Goal: Transaction & Acquisition: Purchase product/service

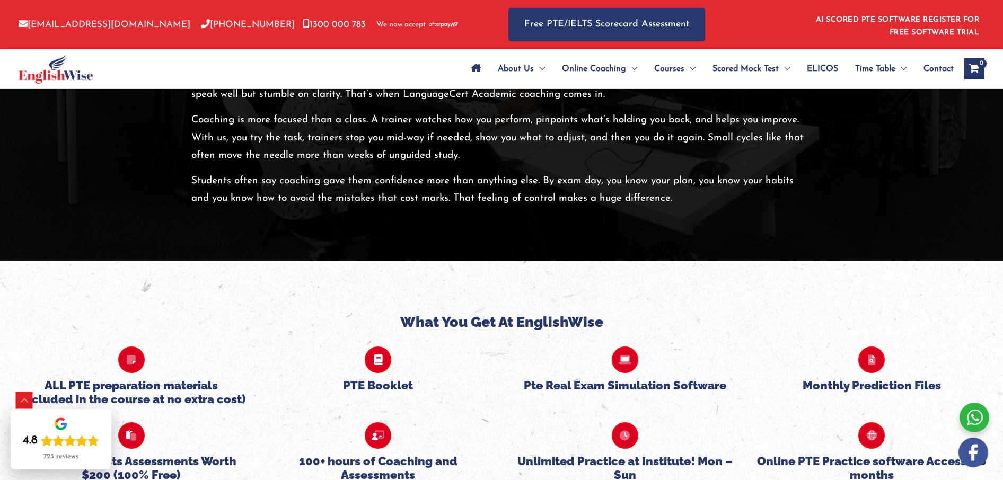
scroll to position [2173, 0]
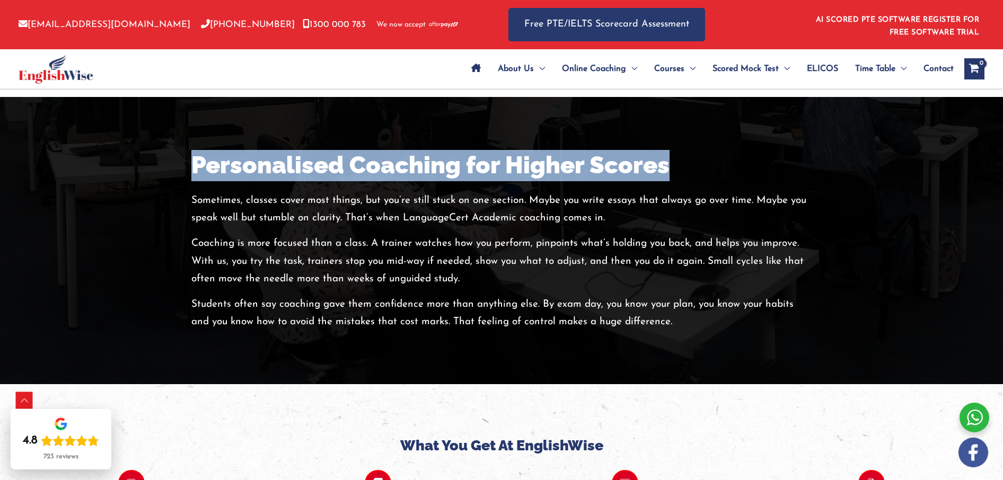
drag, startPoint x: 198, startPoint y: 166, endPoint x: 655, endPoint y: 129, distance: 459.0
click at [717, 166] on div "Personalised Coaching for Higher Scores Sometimes, classes cover most things, b…" at bounding box center [501, 240] width 636 height 181
copy h2 "Personalised Coaching for Higher Scores"
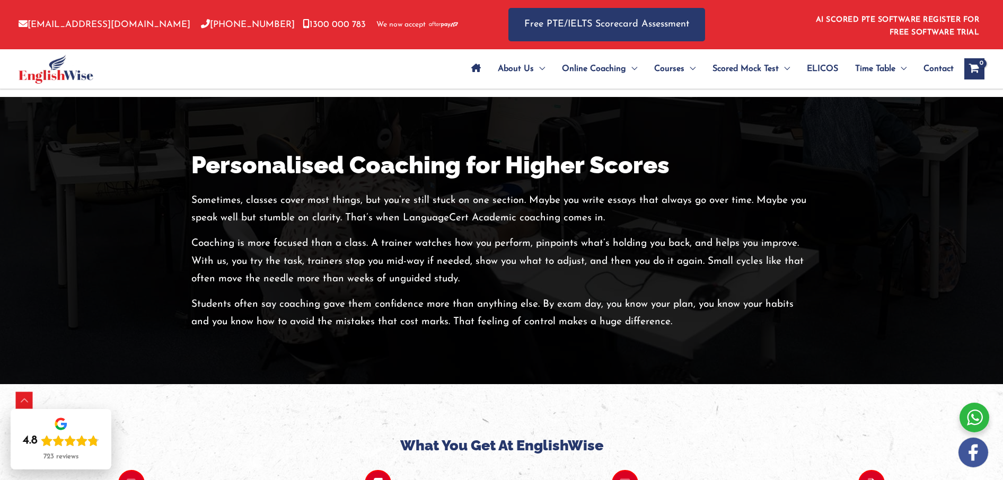
click at [299, 237] on p "Coaching is more focused than a class. A trainer watches how you perform, pinpo…" at bounding box center [501, 261] width 620 height 53
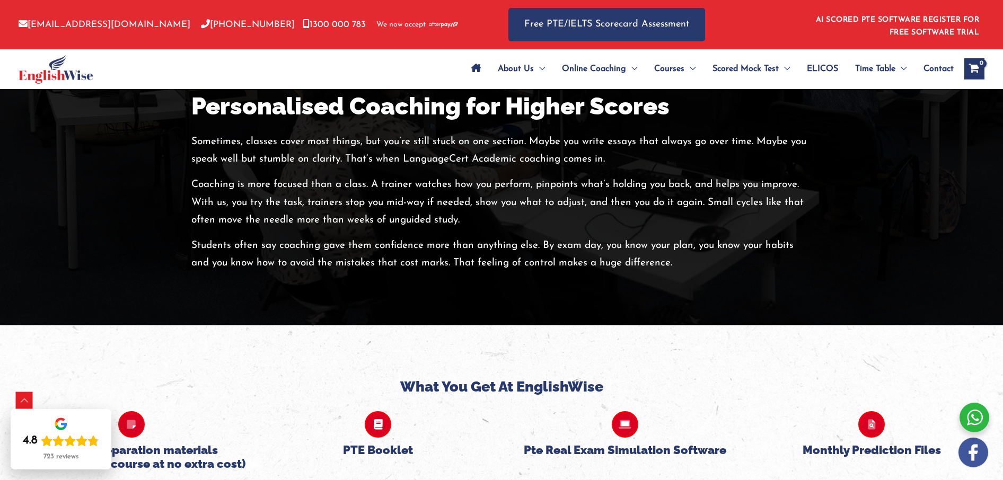
scroll to position [2164, 0]
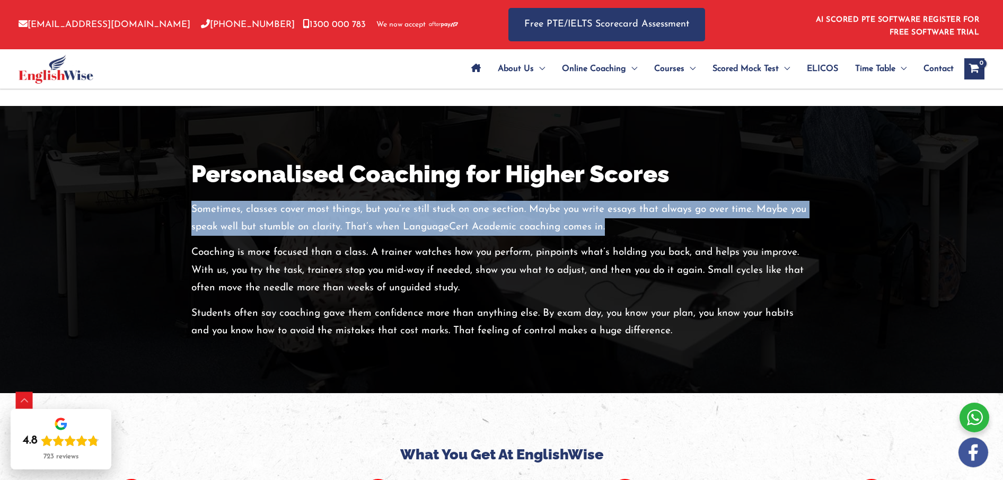
drag, startPoint x: 192, startPoint y: 207, endPoint x: 655, endPoint y: 226, distance: 462.6
click at [655, 227] on p "Sometimes, classes cover most things, but you’re still stuck on one section. Ma…" at bounding box center [501, 219] width 620 height 36
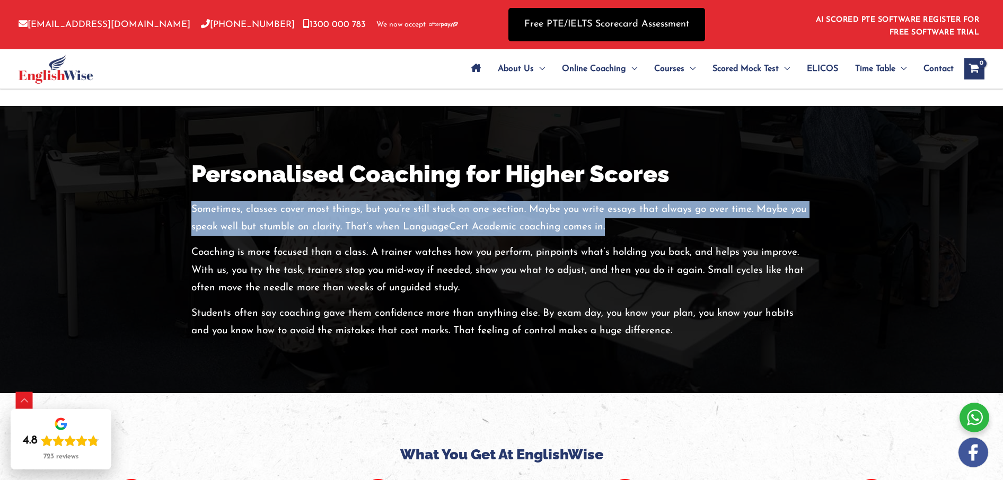
copy p "Sometimes, classes cover most things, but you’re still stuck on one section. Ma…"
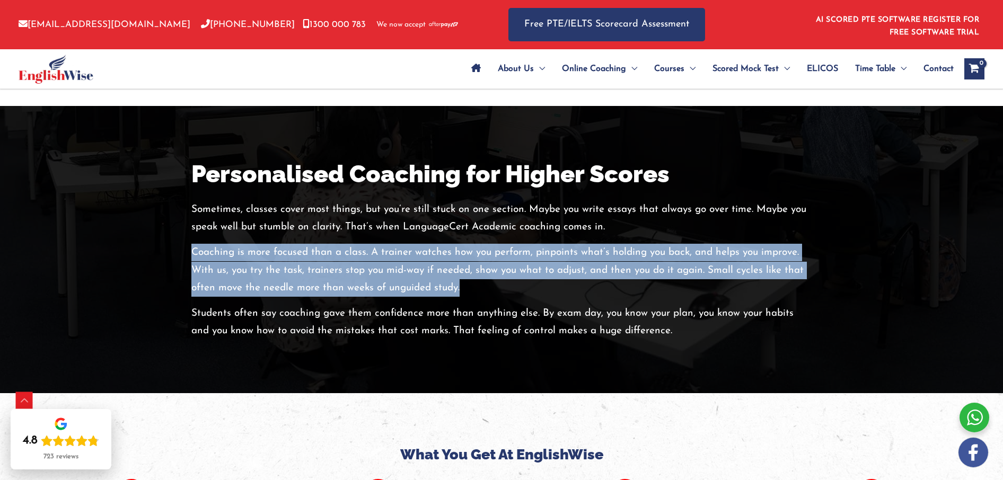
drag, startPoint x: 192, startPoint y: 249, endPoint x: 461, endPoint y: 287, distance: 271.4
click at [461, 287] on p "Coaching is more focused than a class. A trainer watches how you perform, pinpo…" at bounding box center [501, 270] width 620 height 53
copy p "Coaching is more focused than a class. A trainer watches how you perform, pinpo…"
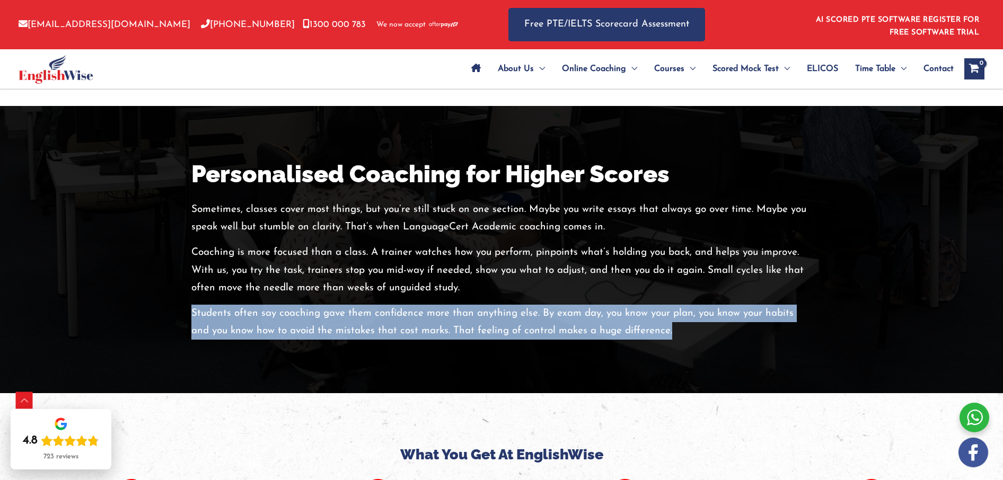
drag, startPoint x: 192, startPoint y: 312, endPoint x: 683, endPoint y: 333, distance: 491.3
click at [683, 333] on p "Students often say coaching gave them confidence more than anything else. By ex…" at bounding box center [501, 323] width 620 height 36
copy p "Students often say coaching gave them confidence more than anything else. By ex…"
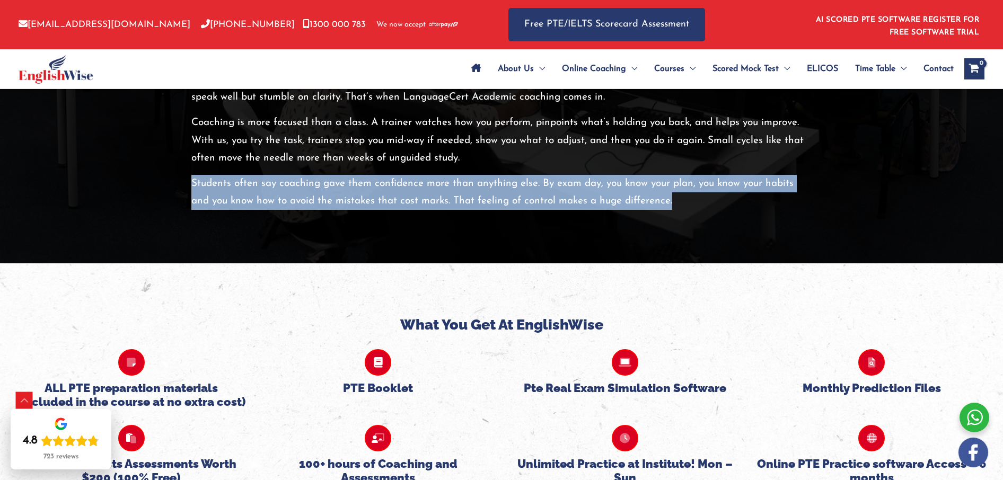
scroll to position [2377, 0]
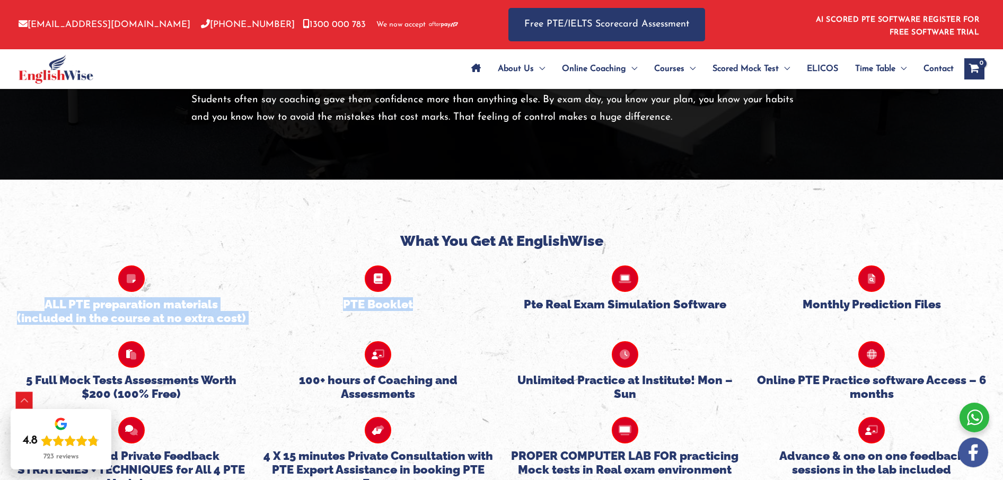
drag, startPoint x: 45, startPoint y: 299, endPoint x: 269, endPoint y: 320, distance: 225.2
click at [269, 320] on div "ALL PTE preparation materials (included in the course at no extra cost) PTE Boo…" at bounding box center [501, 288] width 987 height 76
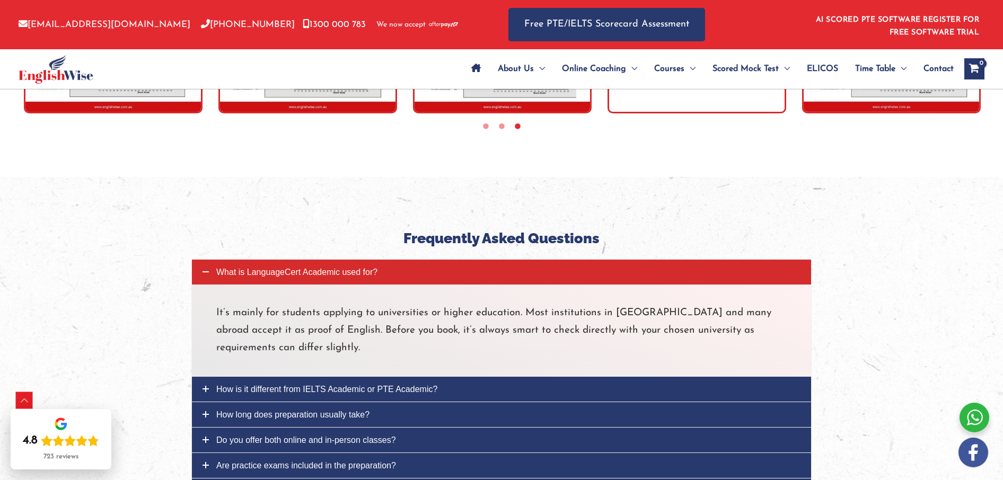
scroll to position [3522, 0]
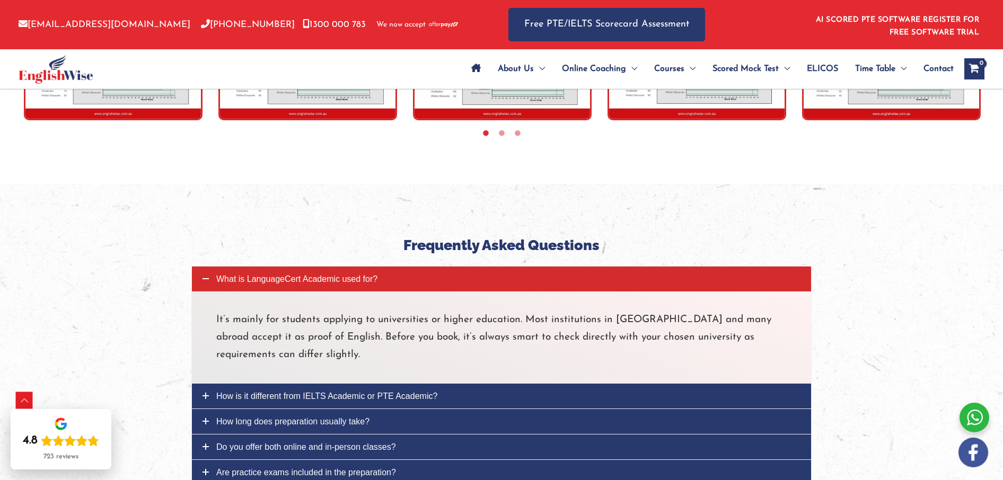
click at [217, 320] on p "It’s mainly for students applying to universities or higher education. Most ins…" at bounding box center [501, 337] width 570 height 53
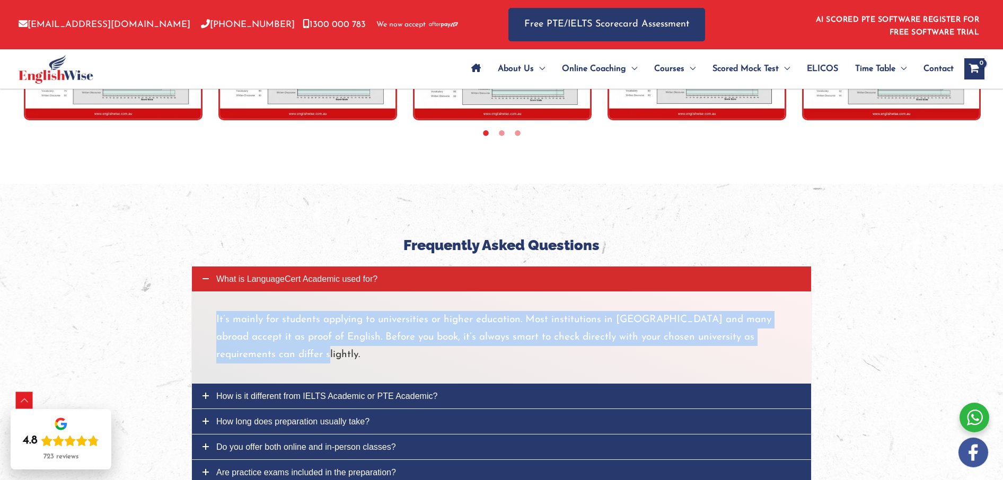
drag, startPoint x: 215, startPoint y: 319, endPoint x: 253, endPoint y: 352, distance: 51.1
click at [253, 352] on div "It’s mainly for students applying to universities or higher education. Most ins…" at bounding box center [501, 338] width 620 height 92
copy p "It’s mainly for students applying to universities or higher education. Most ins…"
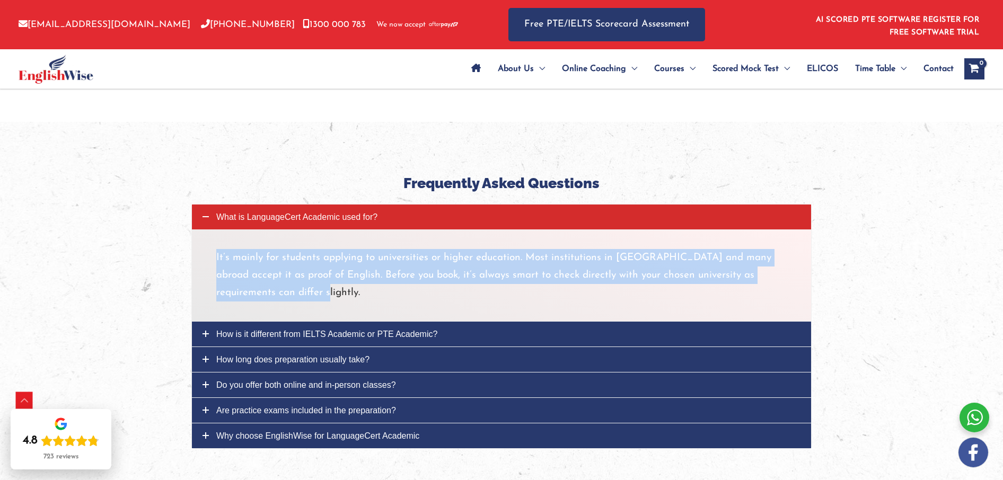
scroll to position [3621, 0]
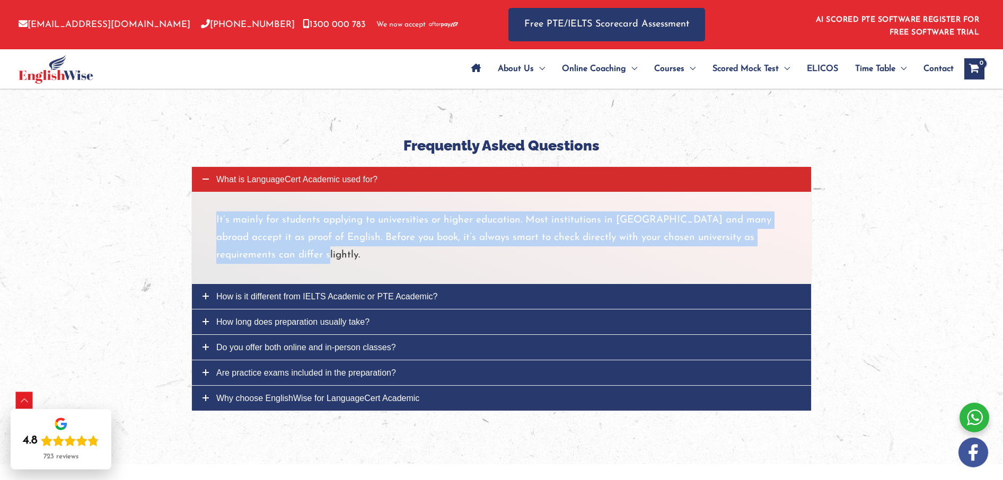
click at [297, 292] on span "How is it different from IELTS Academic or PTE Academic?" at bounding box center [326, 296] width 221 height 9
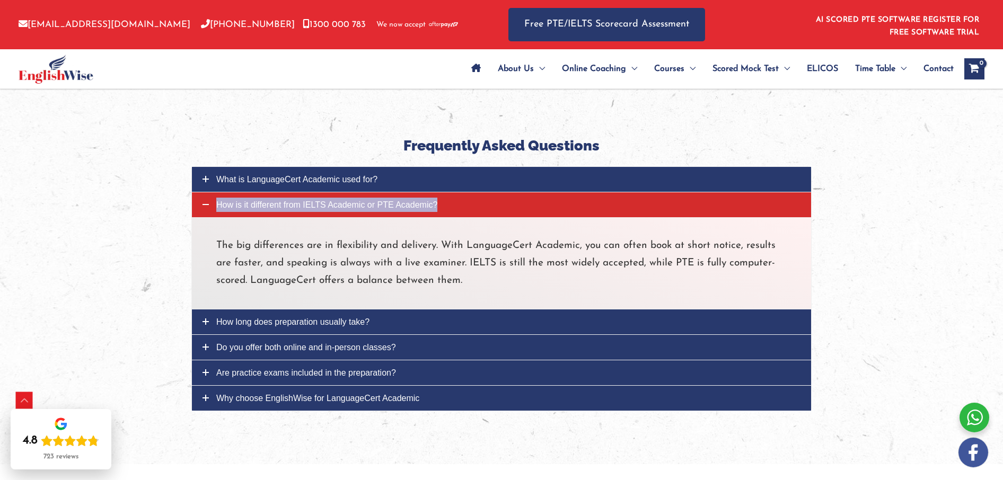
drag, startPoint x: 283, startPoint y: 204, endPoint x: 255, endPoint y: 204, distance: 27.6
click at [255, 204] on span "How is it different from IELTS Academic or PTE Academic?" at bounding box center [326, 204] width 221 height 9
drag, startPoint x: 219, startPoint y: 241, endPoint x: 434, endPoint y: 280, distance: 218.3
click at [404, 277] on p "The big differences are in flexibility and delivery. With LanguageCert Academic…" at bounding box center [501, 263] width 570 height 53
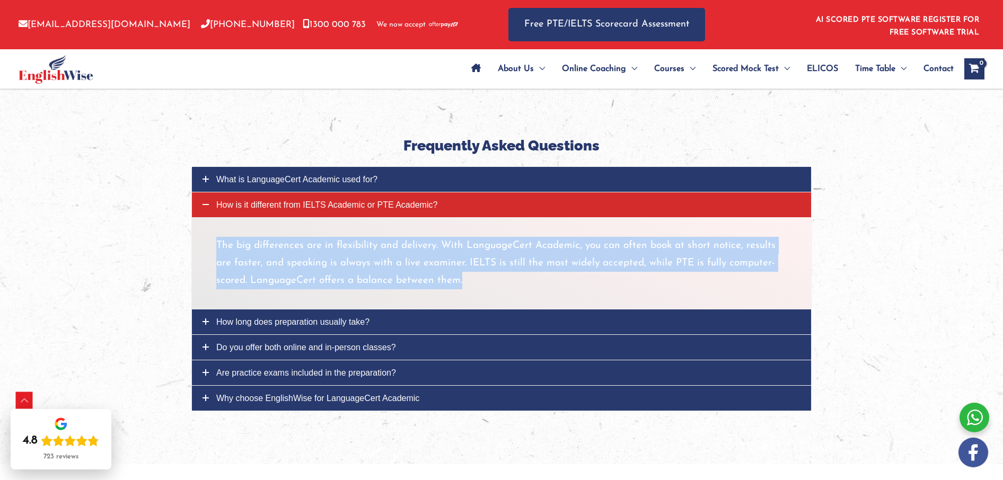
drag, startPoint x: 471, startPoint y: 280, endPoint x: 205, endPoint y: 246, distance: 268.3
click at [205, 246] on div "The big differences are in flexibility and delivery. With LanguageCert Academic…" at bounding box center [501, 263] width 620 height 92
copy p "The big differences are in flexibility and delivery. With LanguageCert Academic…"
click at [345, 319] on span "How long does preparation usually take?" at bounding box center [292, 322] width 153 height 9
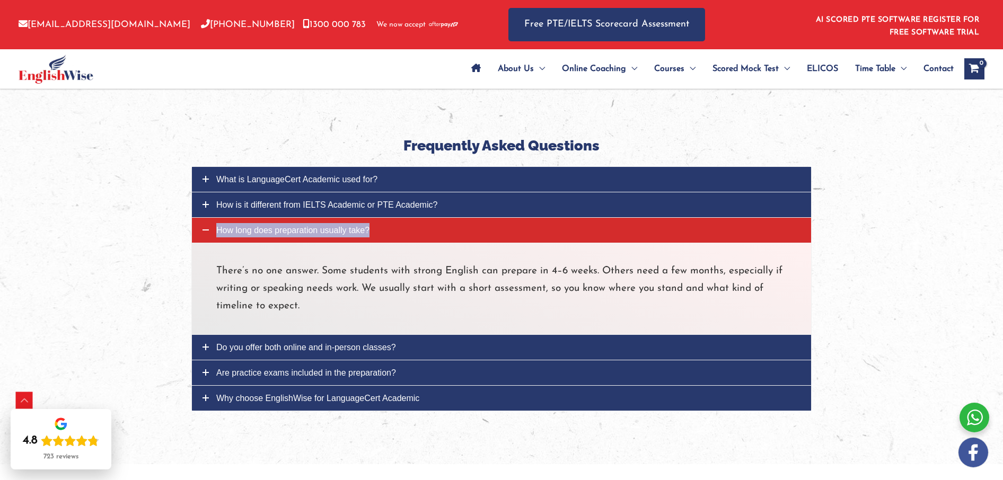
drag, startPoint x: 293, startPoint y: 230, endPoint x: 268, endPoint y: 230, distance: 24.4
click at [267, 231] on span "How long does preparation usually take?" at bounding box center [292, 230] width 153 height 9
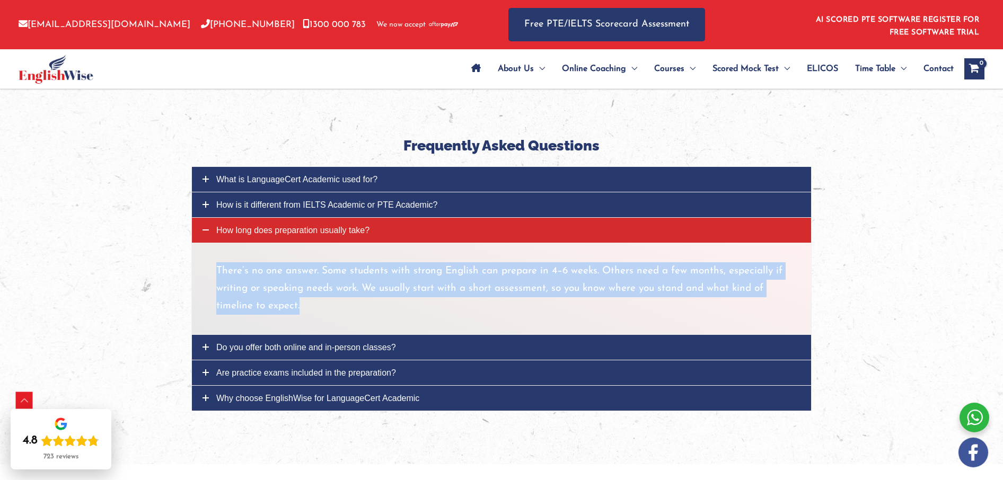
drag, startPoint x: 217, startPoint y: 266, endPoint x: 308, endPoint y: 301, distance: 97.7
click at [308, 301] on p "There’s no one answer. Some students with strong English can prepare in 4–6 wee…" at bounding box center [501, 288] width 570 height 53
copy p "There’s no one answer. Some students with strong English can prepare in 4–6 wee…"
click at [260, 348] on span "Do you offer both online and in-person classes?" at bounding box center [306, 347] width 180 height 9
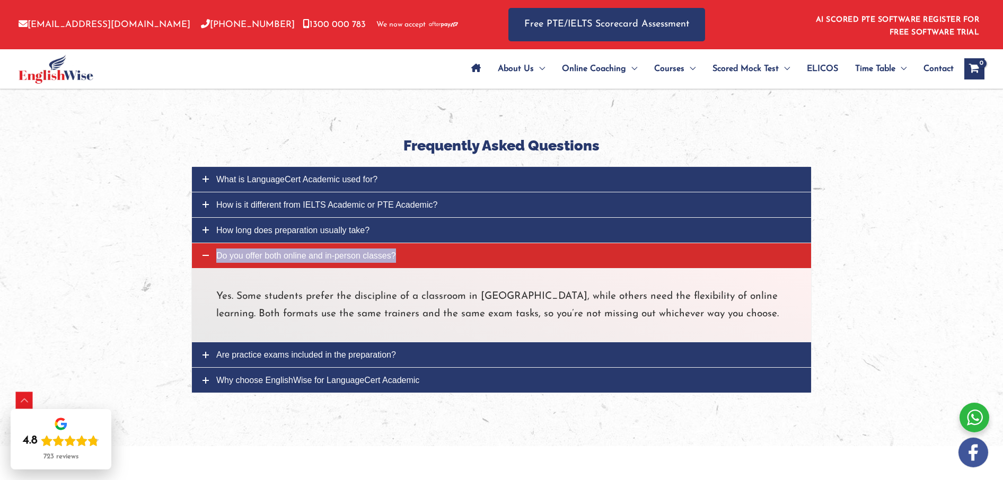
drag, startPoint x: 246, startPoint y: 253, endPoint x: 237, endPoint y: 254, distance: 9.0
click at [237, 254] on span "Do you offer both online and in-person classes?" at bounding box center [306, 255] width 180 height 9
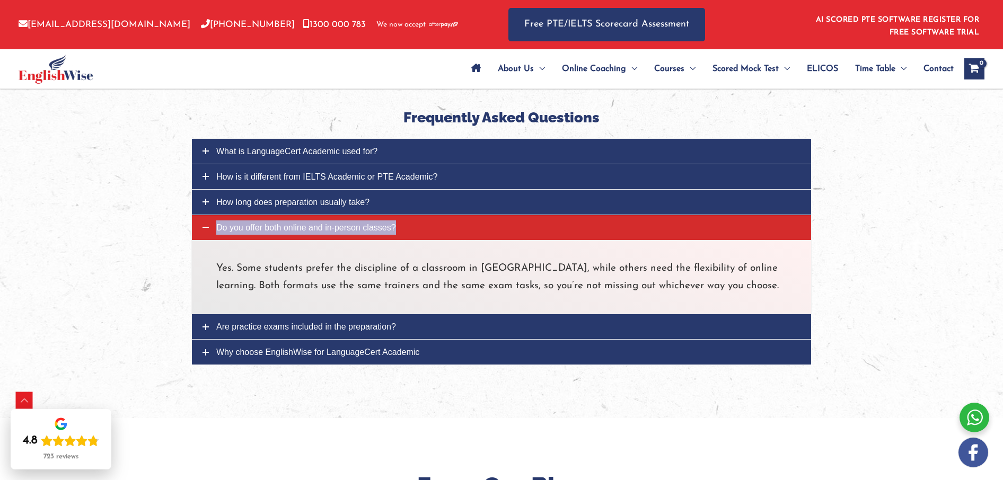
scroll to position [3711, 0]
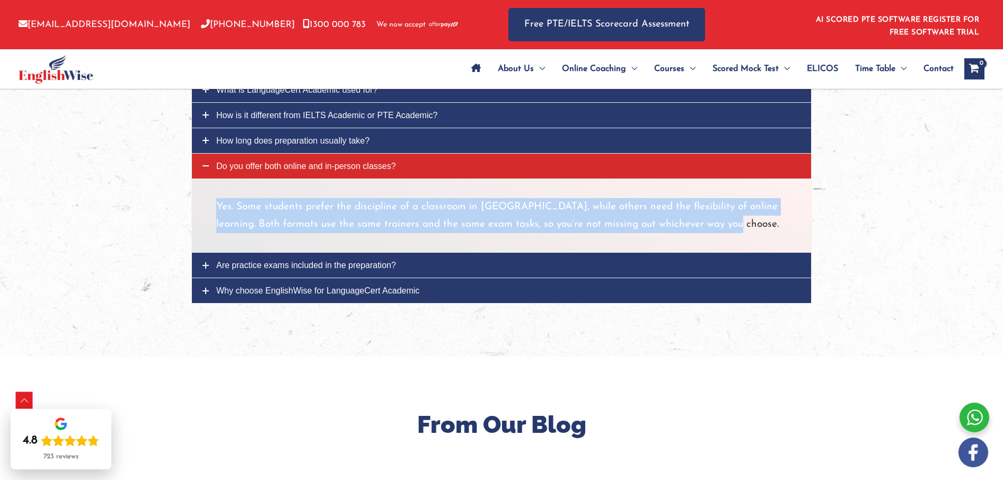
drag, startPoint x: 217, startPoint y: 203, endPoint x: 714, endPoint y: 228, distance: 497.8
click at [731, 223] on p "Yes. Some students prefer the discipline of a classroom in Melbourne, while oth…" at bounding box center [501, 216] width 570 height 36
copy p "Yes. Some students prefer the discipline of a classroom in Melbourne, while oth…"
click at [268, 262] on span "Are practice exams included in the preparation?" at bounding box center [306, 265] width 180 height 9
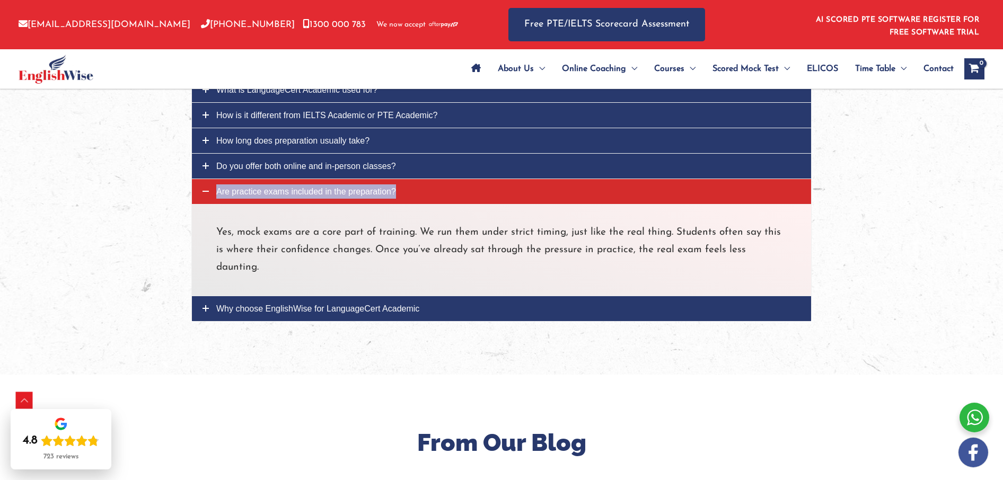
drag, startPoint x: 269, startPoint y: 190, endPoint x: 240, endPoint y: 193, distance: 29.3
click at [240, 193] on span "Are practice exams included in the preparation?" at bounding box center [306, 191] width 180 height 9
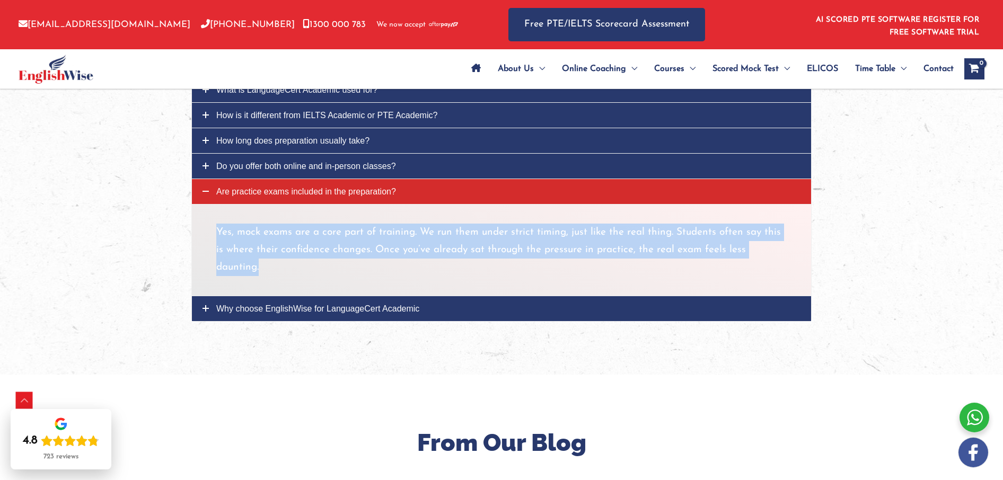
drag, startPoint x: 217, startPoint y: 228, endPoint x: 776, endPoint y: 252, distance: 559.2
click at [776, 252] on p "Yes, mock exams are a core part of training. We run them under strict timing, j…" at bounding box center [501, 250] width 570 height 53
copy p "Yes, mock exams are a core part of training. We run them under strict timing, j…"
click at [272, 304] on span "Why choose EnglishWise for LanguageCert Academic" at bounding box center [317, 308] width 203 height 9
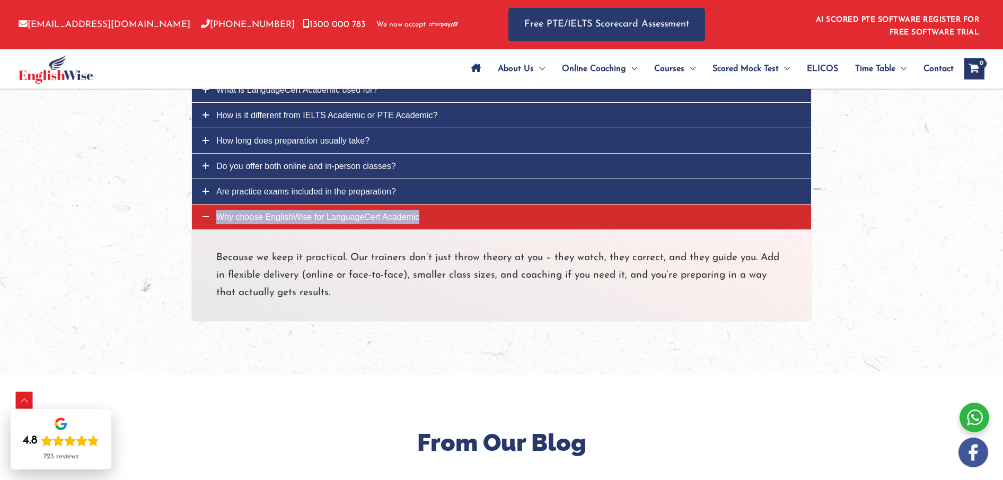
drag, startPoint x: 271, startPoint y: 217, endPoint x: 274, endPoint y: 197, distance: 19.8
click at [245, 217] on span "Why choose EnglishWise for LanguageCert Academic" at bounding box center [317, 217] width 203 height 9
click at [217, 255] on p "Because we keep it practical. Our trainers don’t just throw theory at you – the…" at bounding box center [501, 275] width 570 height 53
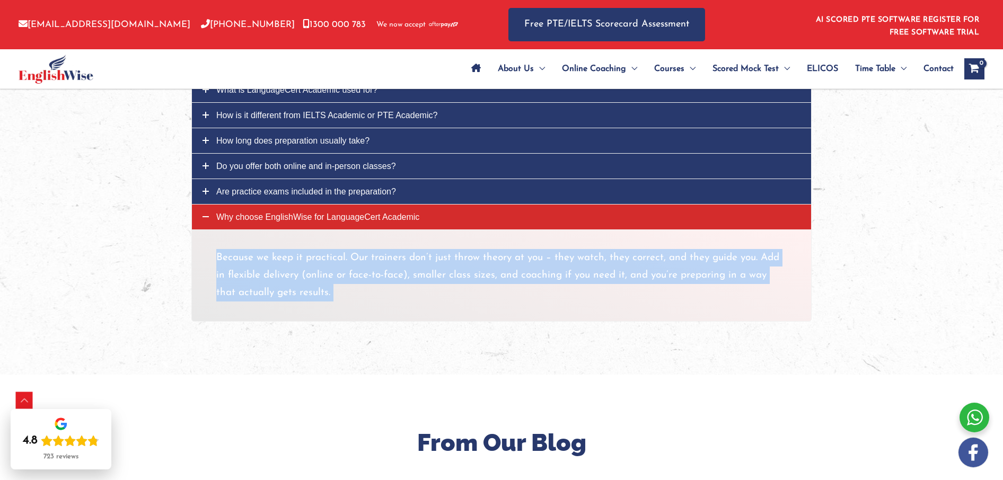
drag, startPoint x: 217, startPoint y: 255, endPoint x: 315, endPoint y: 289, distance: 103.3
click at [315, 289] on p "Because we keep it practical. Our trainers don’t just throw theory at you – the…" at bounding box center [501, 275] width 570 height 53
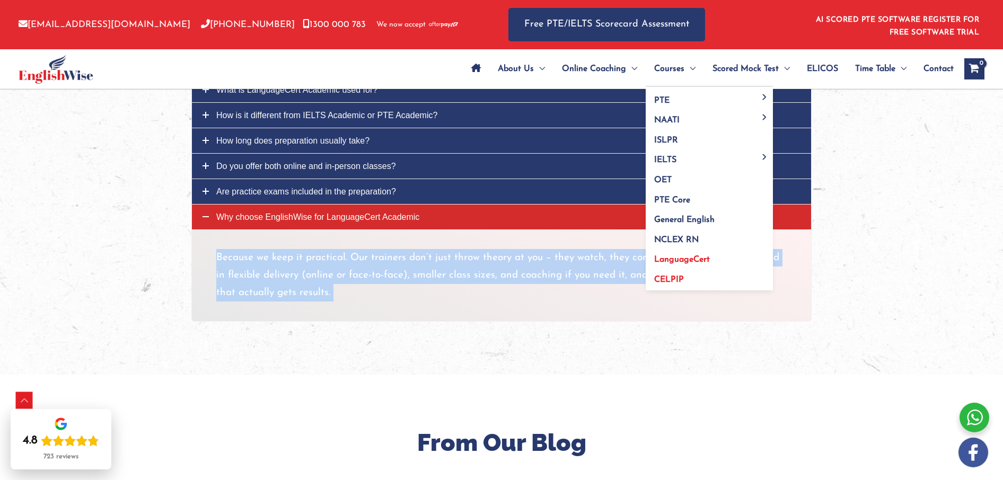
click at [662, 274] on link "CELPIP" at bounding box center [709, 278] width 127 height 24
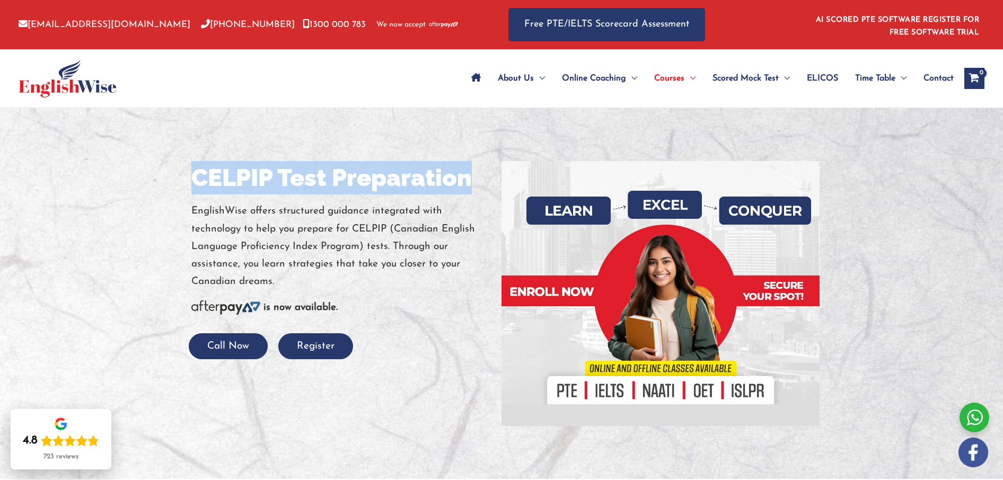
drag, startPoint x: 197, startPoint y: 179, endPoint x: 469, endPoint y: 180, distance: 271.9
click at [469, 180] on div "CELPIP Test Preparation EnglishWise offers structured guidance integrated with …" at bounding box center [342, 260] width 318 height 198
copy h1 "CELPIP Test Preparation"
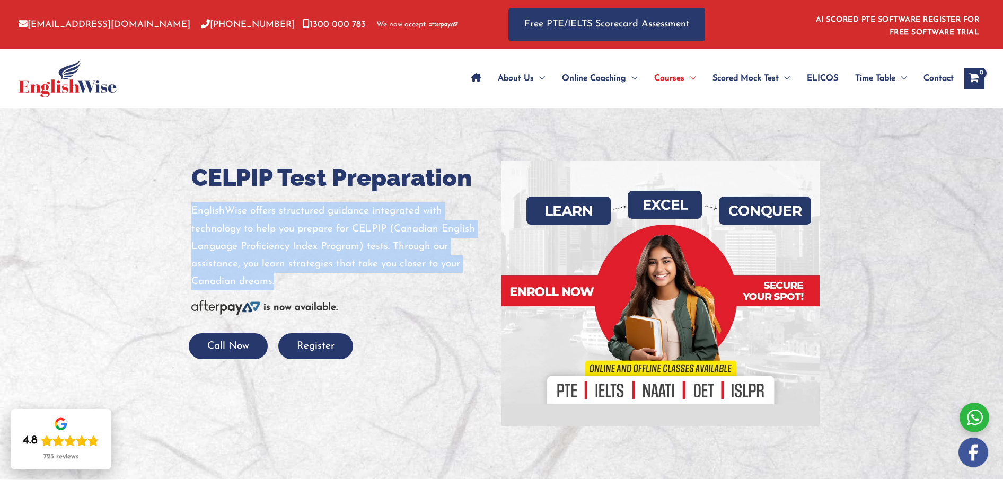
drag, startPoint x: 192, startPoint y: 207, endPoint x: 419, endPoint y: 287, distance: 240.9
click at [419, 287] on p "EnglishWise offers structured guidance integrated with technology to help you p…" at bounding box center [342, 246] width 302 height 88
copy p "EnglishWise offers structured guidance integrated with technology to help you p…"
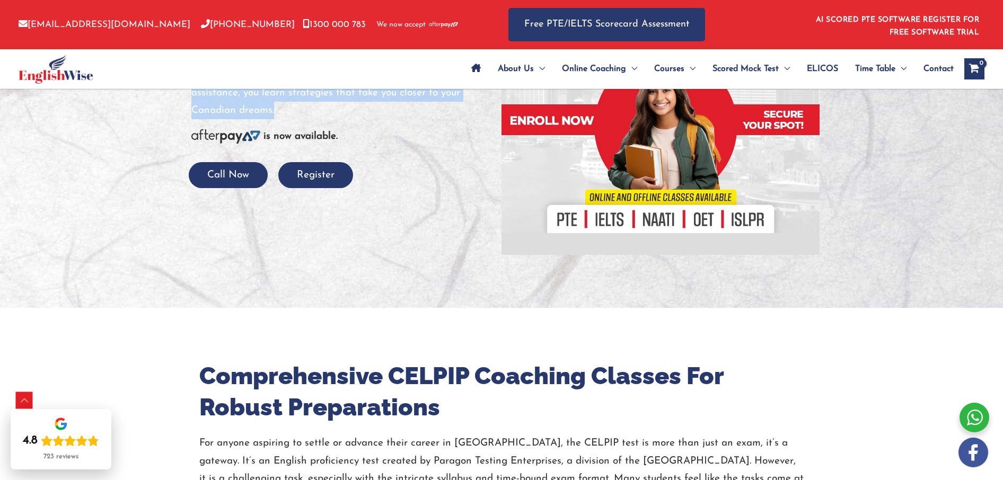
scroll to position [384, 0]
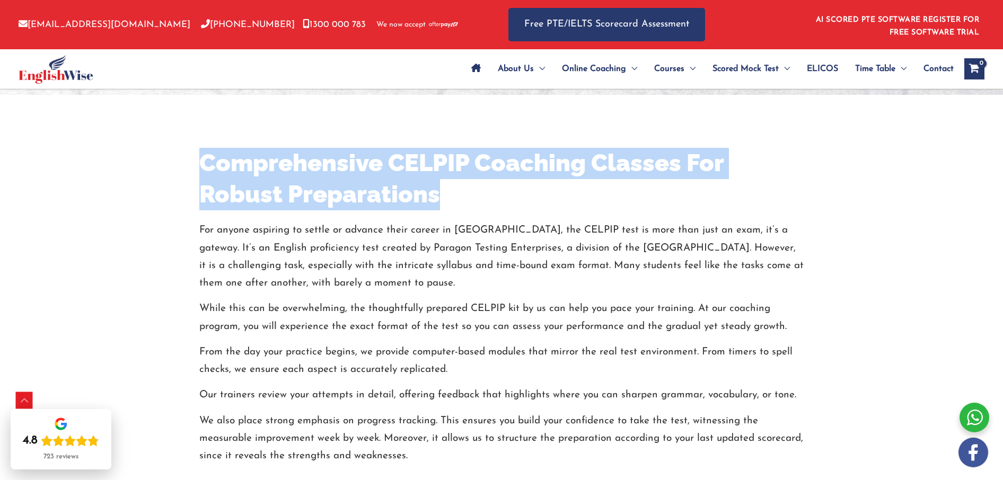
drag, startPoint x: 206, startPoint y: 161, endPoint x: 495, endPoint y: 188, distance: 289.7
click at [495, 188] on h2 "Comprehensive CELPIP Coaching Classes For Robust Preparations" at bounding box center [501, 179] width 604 height 62
copy h2 "Comprehensive CELPIP Coaching Classes For Robust Preparations"
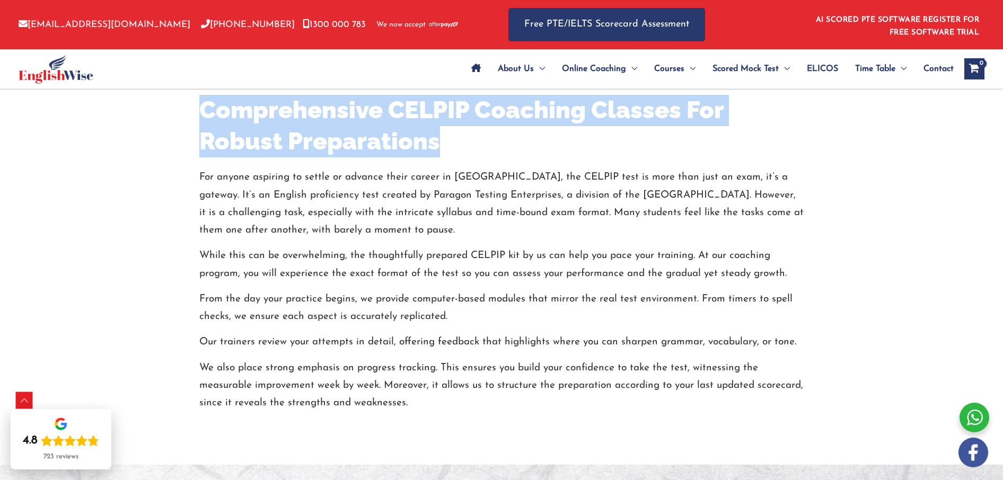
scroll to position [457, 0]
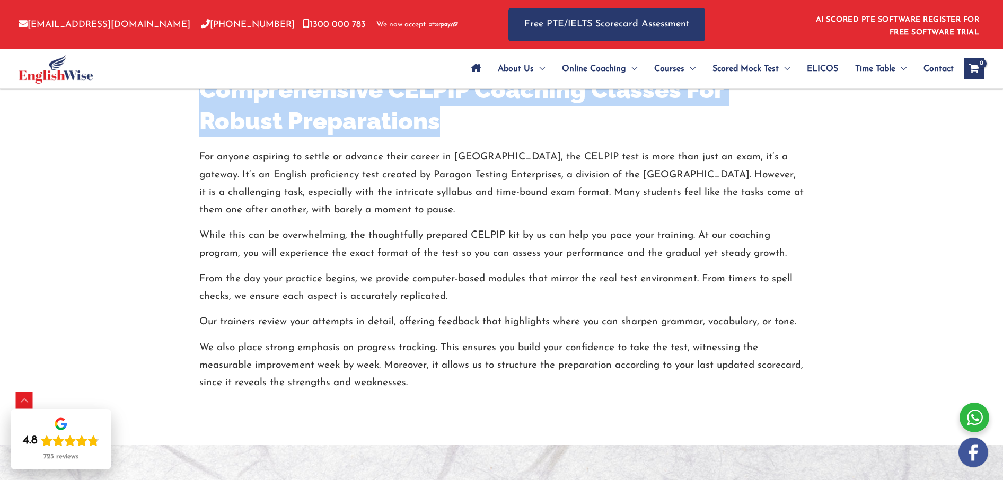
copy h2 "Comprehensive CELPIP Coaching Classes For Robust Preparations"
drag, startPoint x: 200, startPoint y: 156, endPoint x: 435, endPoint y: 201, distance: 239.6
click at [438, 207] on p "For anyone aspiring to settle or advance their career in Canada, the CELPIP tes…" at bounding box center [501, 183] width 604 height 70
copy p "For anyone aspiring to settle or advance their career in Canada, the CELPIP tes…"
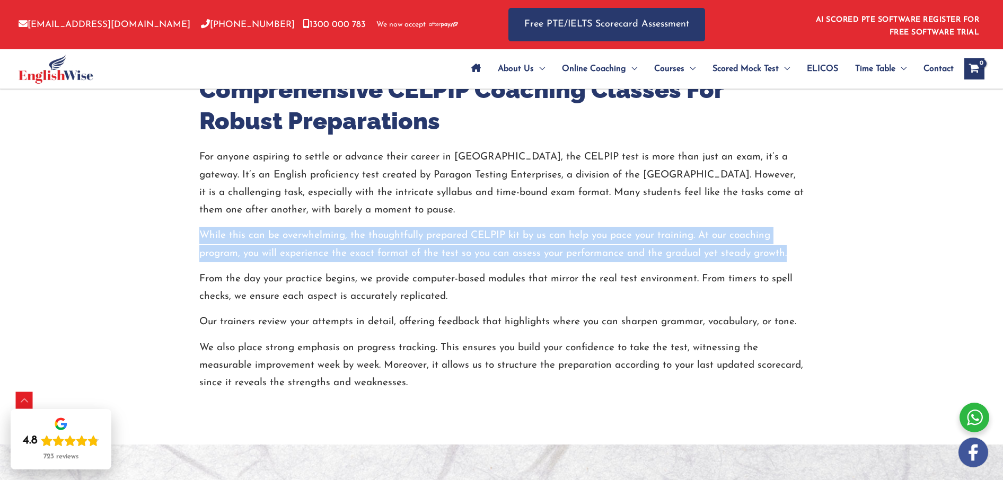
drag, startPoint x: 200, startPoint y: 233, endPoint x: 806, endPoint y: 247, distance: 606.0
click at [806, 247] on div "Comprehensive CELPIP Coaching Classes For Robust Preparations For anyone aspiri…" at bounding box center [501, 233] width 620 height 317
copy p "While this can be overwhelming, the thoughtfully prepared CELPIP kit by us can …"
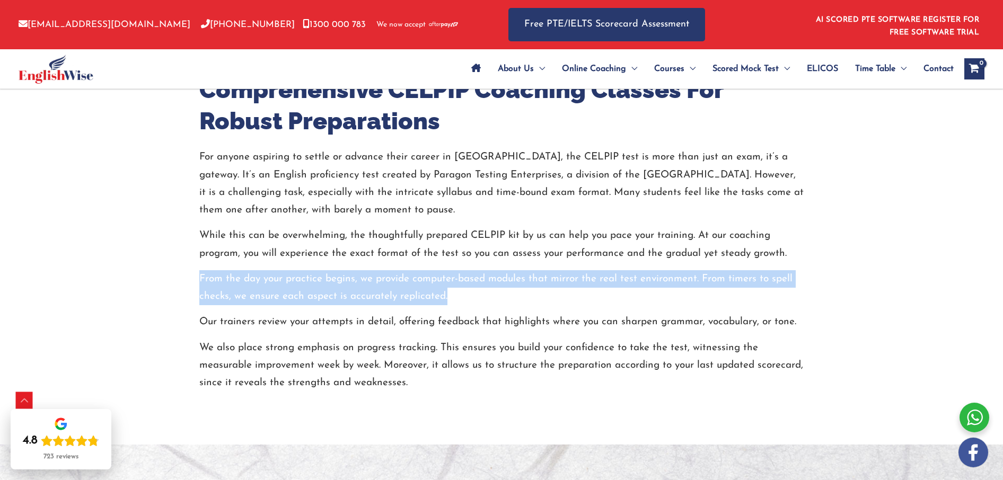
drag, startPoint x: 200, startPoint y: 276, endPoint x: 456, endPoint y: 299, distance: 257.1
click at [456, 299] on p "From the day your practice begins, we provide computer-based modules that mirro…" at bounding box center [501, 288] width 604 height 36
copy p "From the day your practice begins, we provide computer-based modules that mirro…"
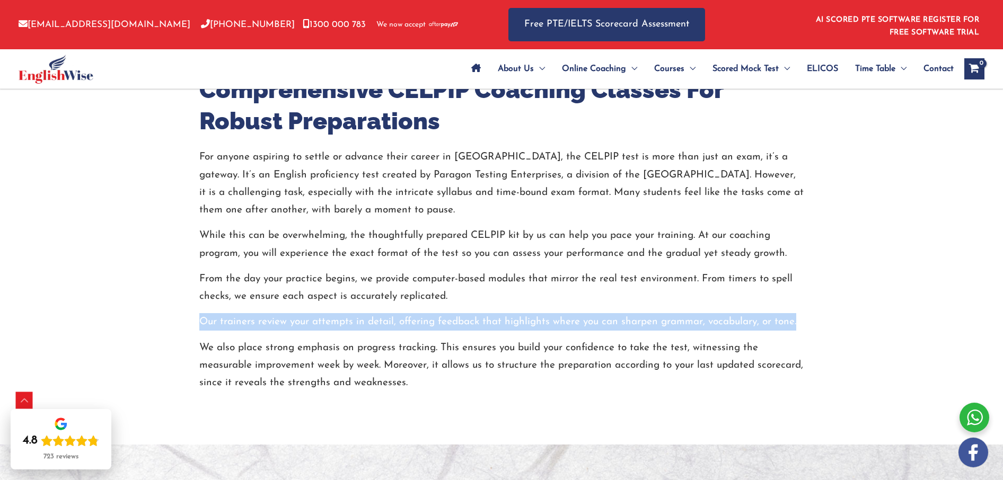
drag, startPoint x: 201, startPoint y: 321, endPoint x: 759, endPoint y: 292, distance: 558.4
click at [803, 319] on p "Our trainers review your attempts in detail, offering feedback that highlights …" at bounding box center [501, 321] width 604 height 17
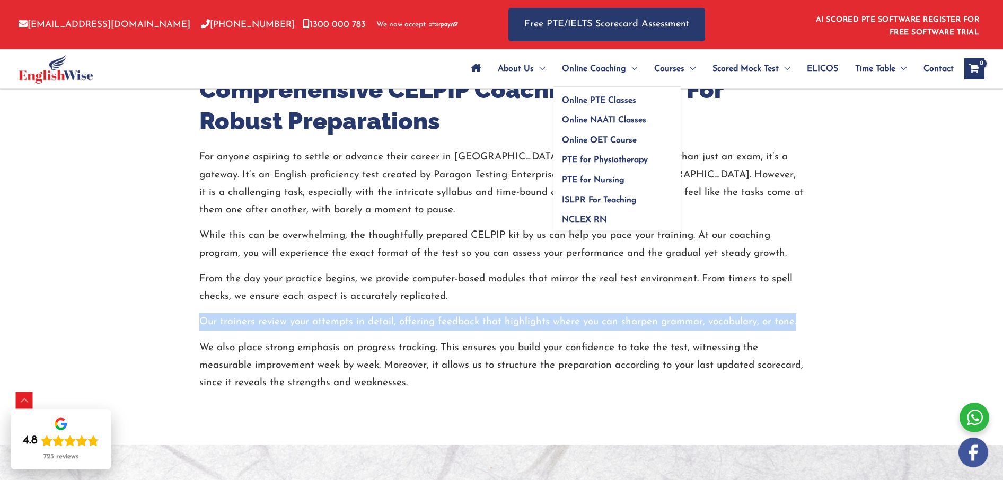
copy p "Our trainers review your attempts in detail, offering feedback that highlights …"
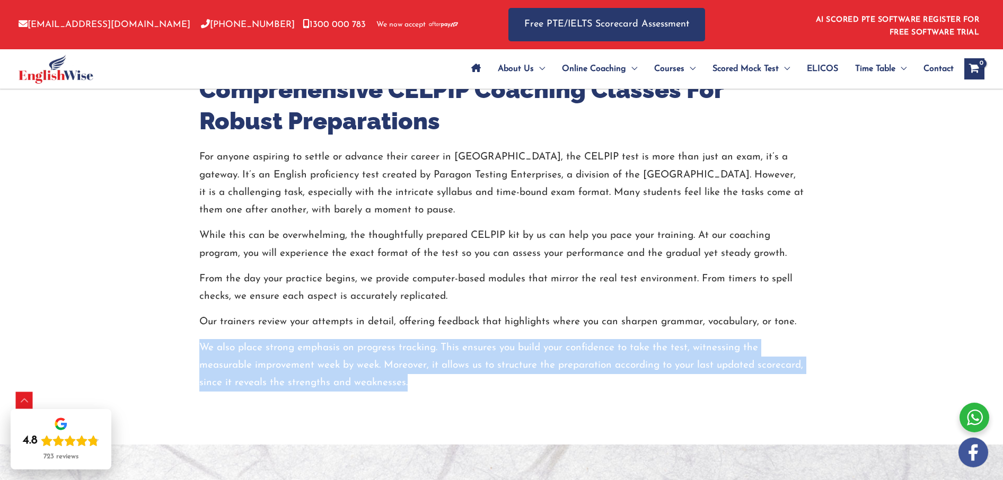
drag, startPoint x: 199, startPoint y: 347, endPoint x: 415, endPoint y: 381, distance: 217.9
click at [415, 381] on p "We also place strong emphasis on progress tracking. This ensures you build your…" at bounding box center [501, 365] width 604 height 53
copy p "We also place strong emphasis on progress tracking. This ensures you build your…"
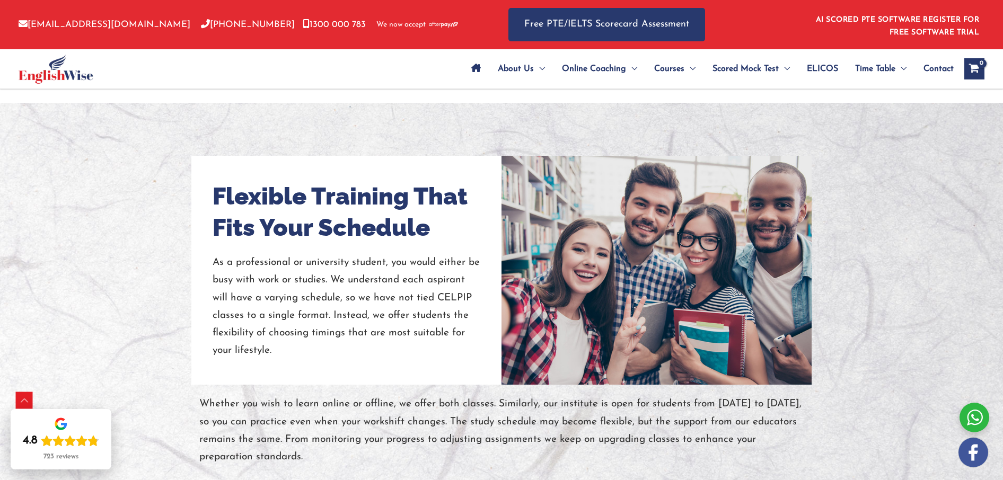
scroll to position [800, 0]
drag, startPoint x: 260, startPoint y: 206, endPoint x: 438, endPoint y: 228, distance: 179.5
click at [438, 228] on h2 "Flexible Training That Fits Your Schedule" at bounding box center [347, 212] width 268 height 62
copy h2 "Flexible Training That Fits Your Schedule"
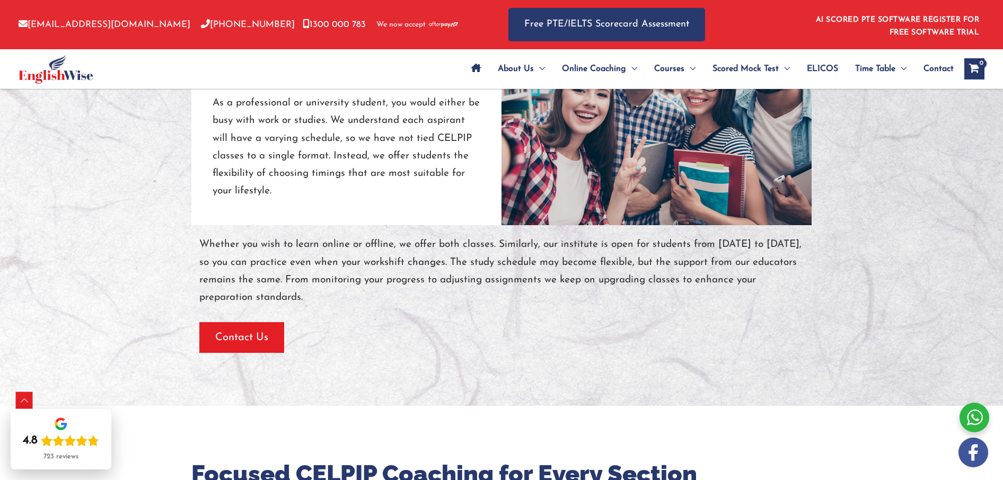
scroll to position [909, 0]
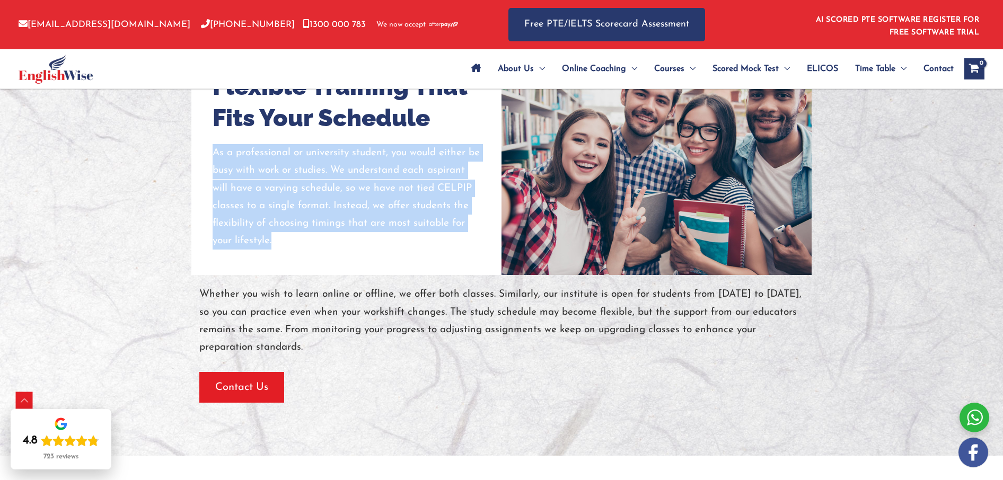
drag, startPoint x: 214, startPoint y: 153, endPoint x: 296, endPoint y: 239, distance: 118.5
click at [292, 248] on p "As a professional or university student, you would either be busy with work or …" at bounding box center [347, 197] width 268 height 106
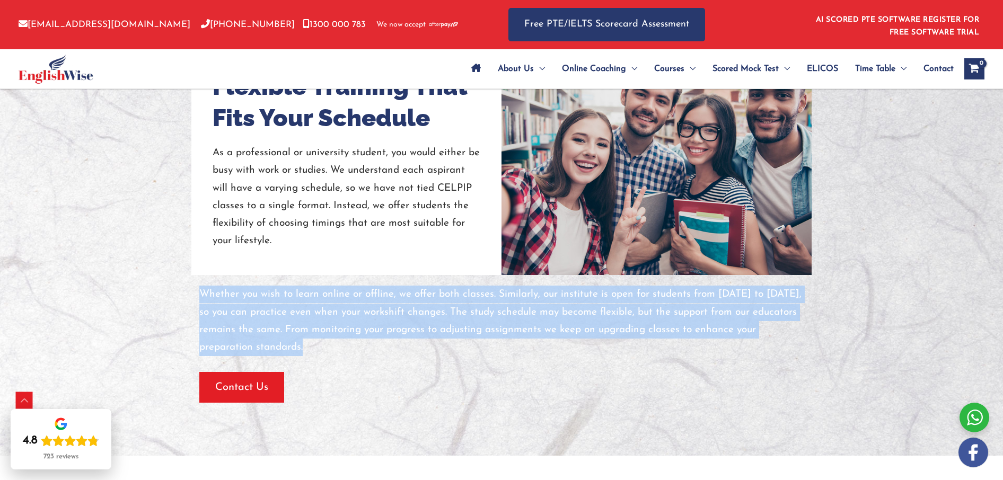
drag, startPoint x: 200, startPoint y: 294, endPoint x: 306, endPoint y: 351, distance: 121.2
click at [306, 351] on p "Whether you wish to learn online or offline, we offer both classes. Similarly, …" at bounding box center [501, 321] width 604 height 70
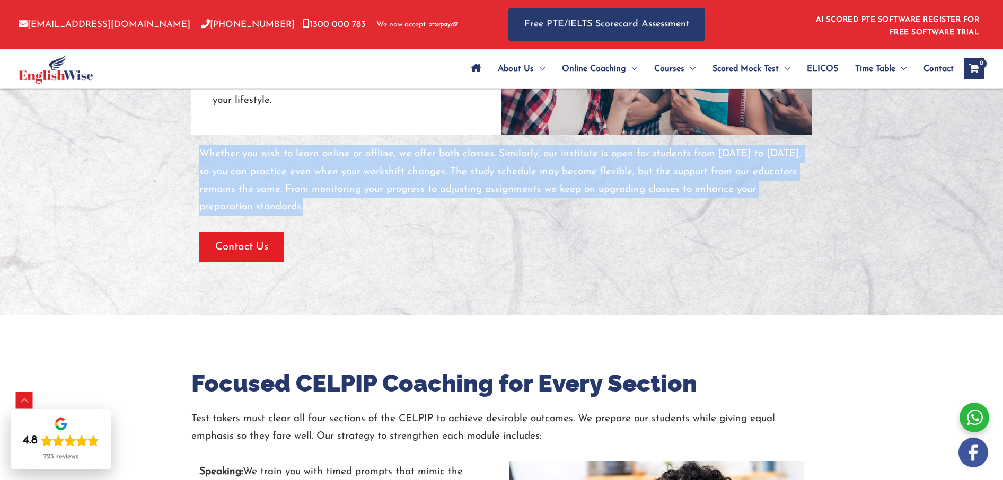
scroll to position [1250, 0]
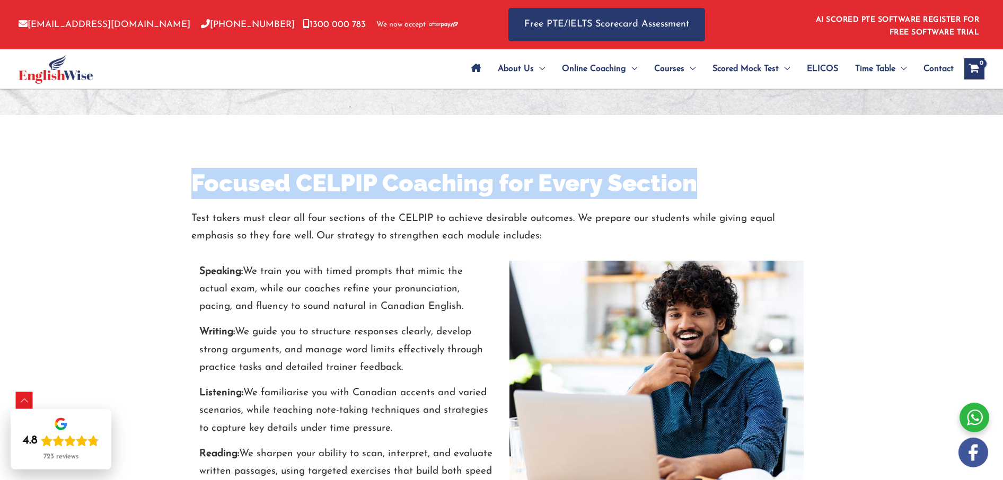
drag, startPoint x: 194, startPoint y: 181, endPoint x: 706, endPoint y: 184, distance: 511.5
click at [706, 184] on h2 "Focused CELPIP Coaching for Every Section" at bounding box center [501, 183] width 620 height 31
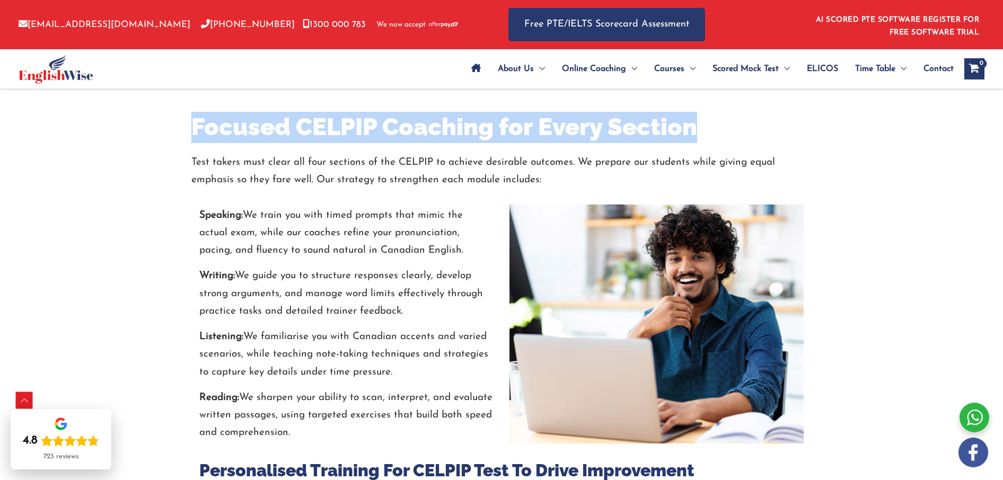
scroll to position [1302, 0]
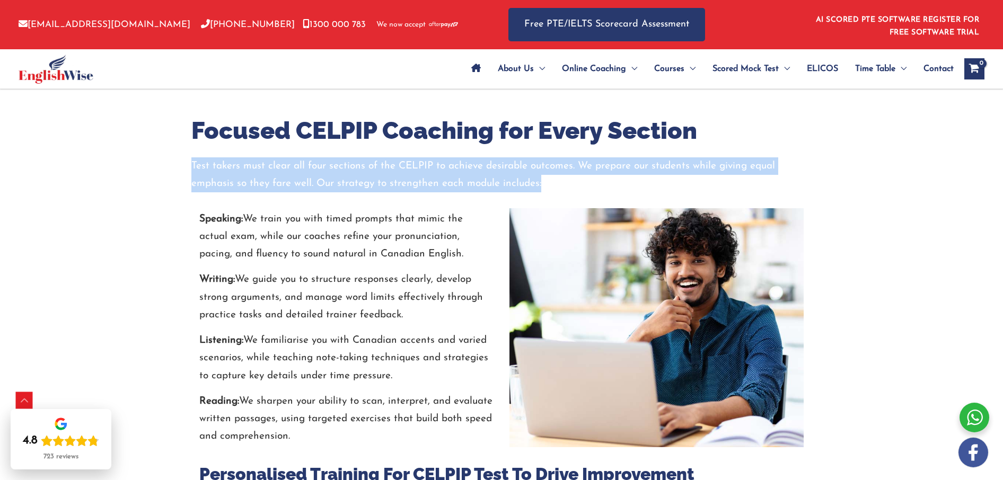
drag, startPoint x: 192, startPoint y: 162, endPoint x: 692, endPoint y: 181, distance: 500.7
click at [692, 181] on p "Test takers must clear all four sections of the CELPIP to achieve desirable out…" at bounding box center [501, 175] width 620 height 36
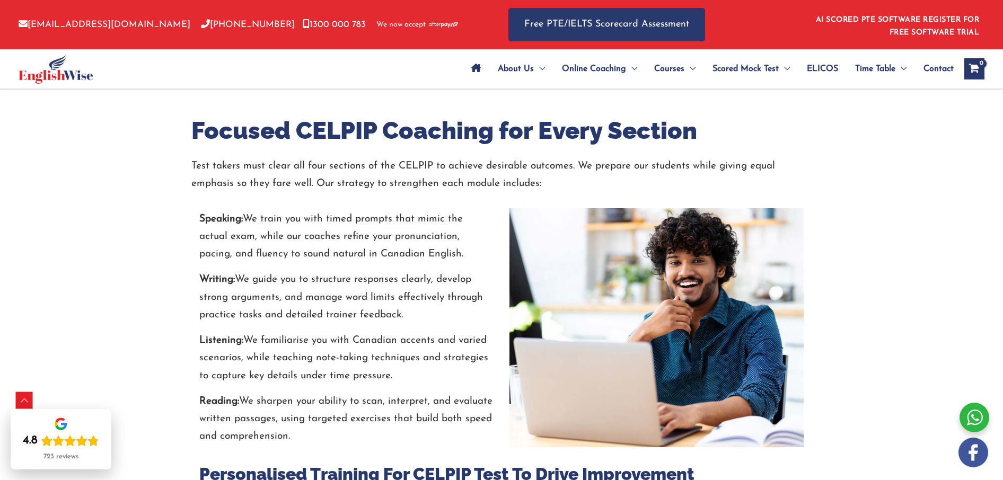
click at [238, 232] on p "Speaking: We train you with timed prompts that mimic the actual exam, while our…" at bounding box center [346, 236] width 294 height 53
drag, startPoint x: 200, startPoint y: 218, endPoint x: 483, endPoint y: 196, distance: 283.4
click at [479, 251] on p "Speaking: We train you with timed prompts that mimic the actual exam, while our…" at bounding box center [346, 236] width 294 height 53
drag, startPoint x: 222, startPoint y: 287, endPoint x: 419, endPoint y: 311, distance: 199.1
click at [419, 311] on p "Writing: We guide you to structure responses clearly, develop strong arguments,…" at bounding box center [346, 297] width 294 height 53
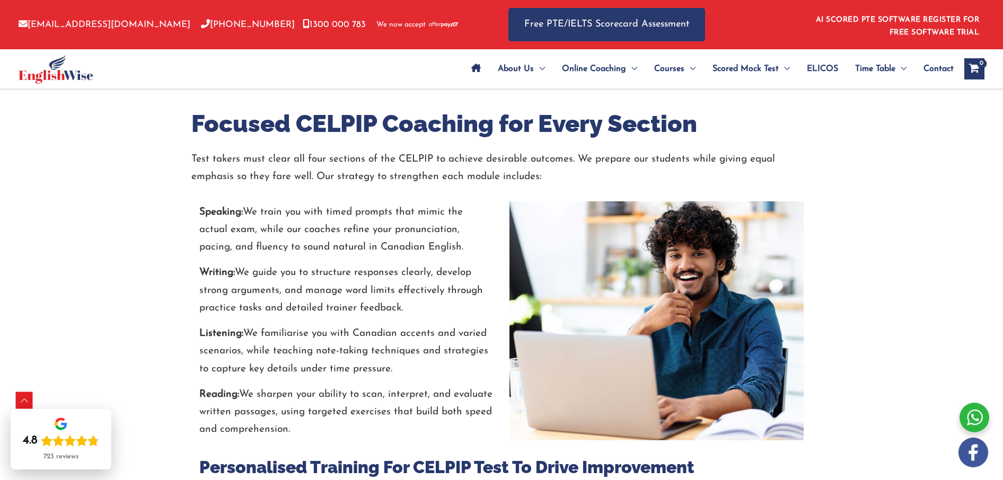
scroll to position [1320, 0]
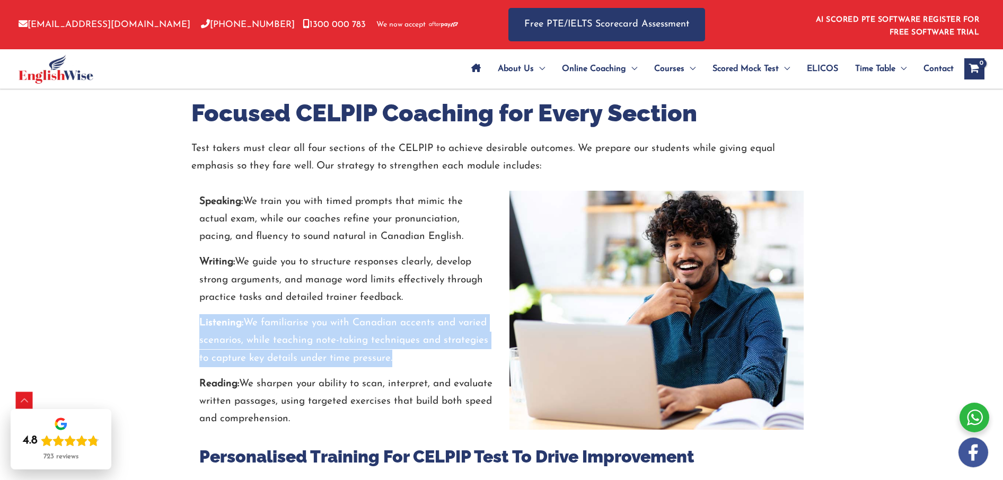
drag, startPoint x: 200, startPoint y: 321, endPoint x: 408, endPoint y: 352, distance: 210.0
click at [408, 352] on p "Listening: We familiarise you with Canadian accents and varied scenarios, while…" at bounding box center [346, 340] width 294 height 53
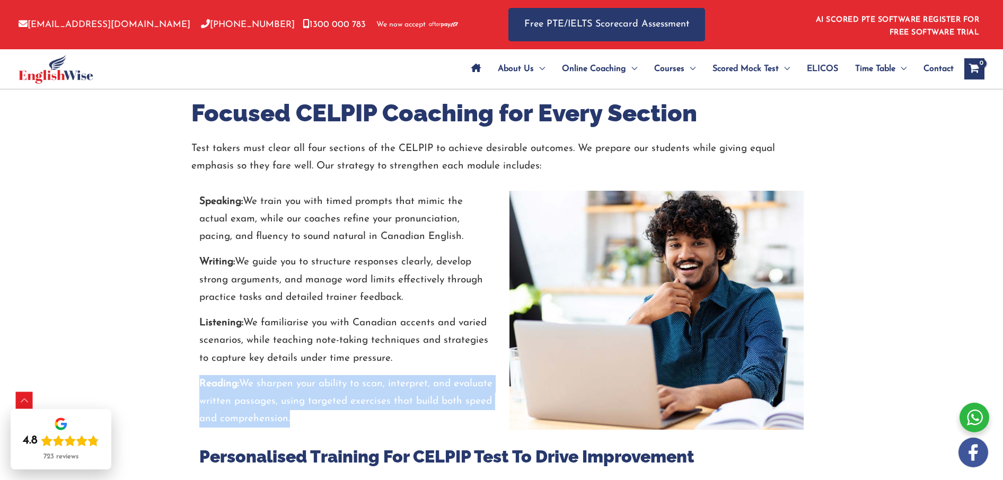
drag, startPoint x: 200, startPoint y: 383, endPoint x: 346, endPoint y: 417, distance: 149.8
click at [346, 417] on p "Reading: We sharpen your ability to scan, interpret, and evaluate written passa…" at bounding box center [346, 401] width 294 height 53
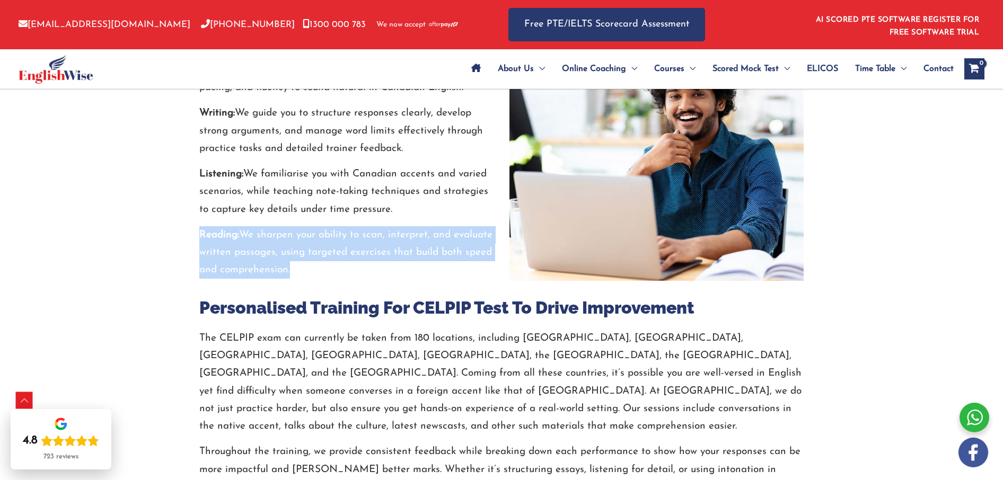
scroll to position [1546, 0]
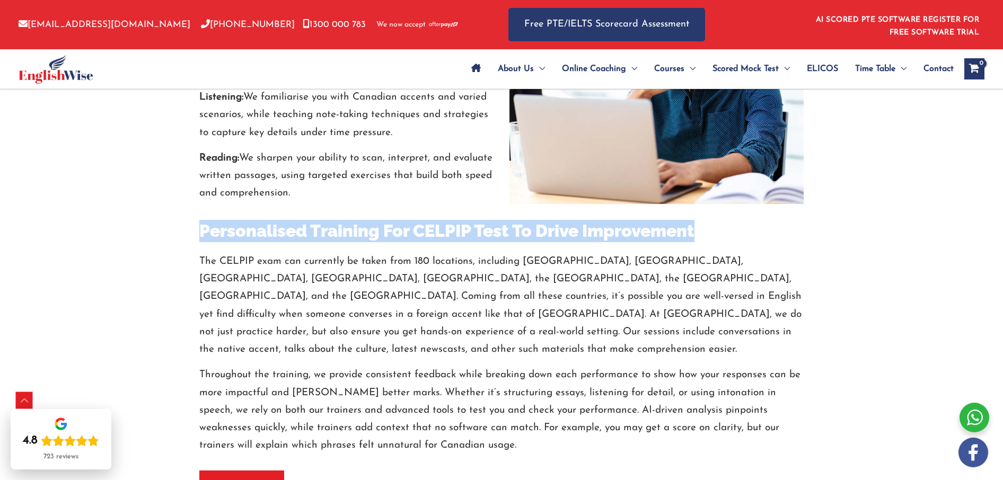
drag, startPoint x: 249, startPoint y: 232, endPoint x: 751, endPoint y: 234, distance: 501.4
click at [754, 236] on h3 "Personalised Training For CELPIP Test To Drive Improvement" at bounding box center [501, 231] width 604 height 22
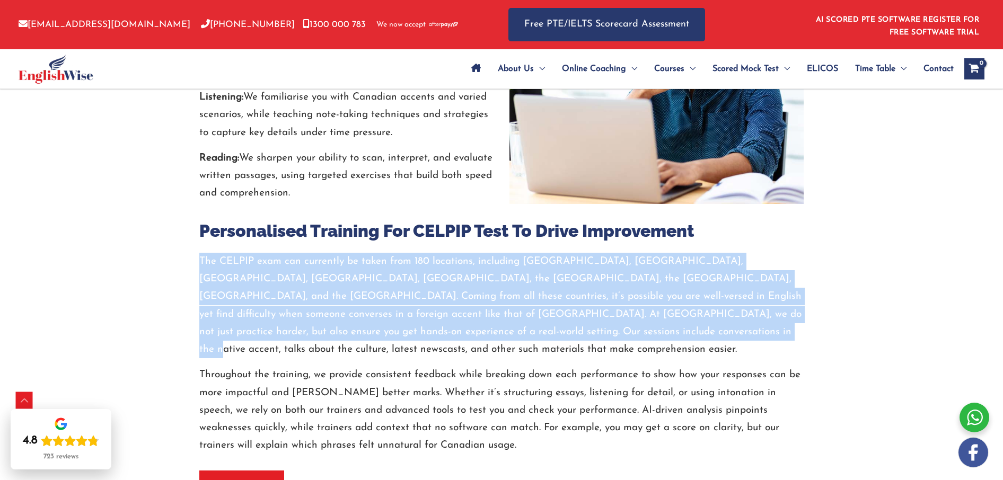
drag, startPoint x: 227, startPoint y: 278, endPoint x: 531, endPoint y: 326, distance: 307.5
click at [531, 326] on div "Personalised Training For CELPIP Test To Drive Improvement The CELPIP exam can …" at bounding box center [501, 352] width 620 height 297
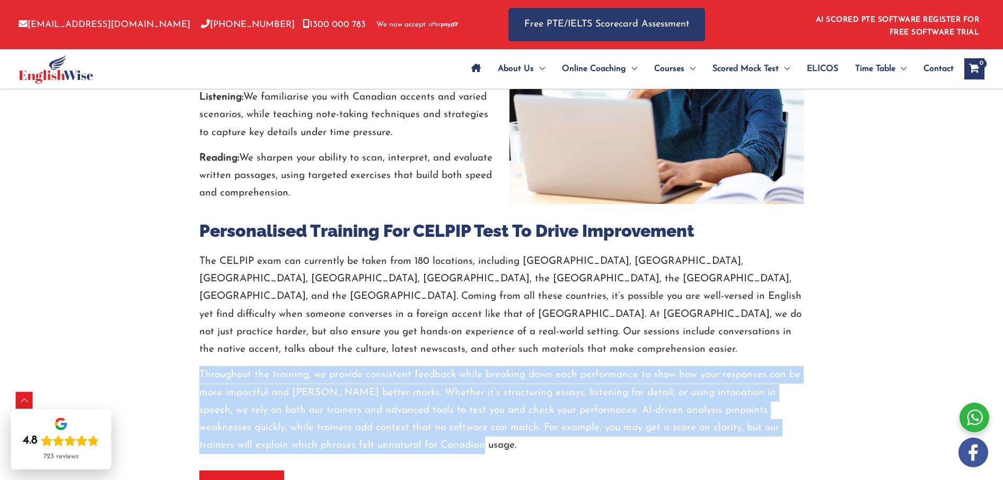
drag, startPoint x: 200, startPoint y: 356, endPoint x: 448, endPoint y: 420, distance: 256.2
click at [448, 420] on p "Throughout the training, we provide consistent feedback while breaking down eac…" at bounding box center [501, 410] width 604 height 88
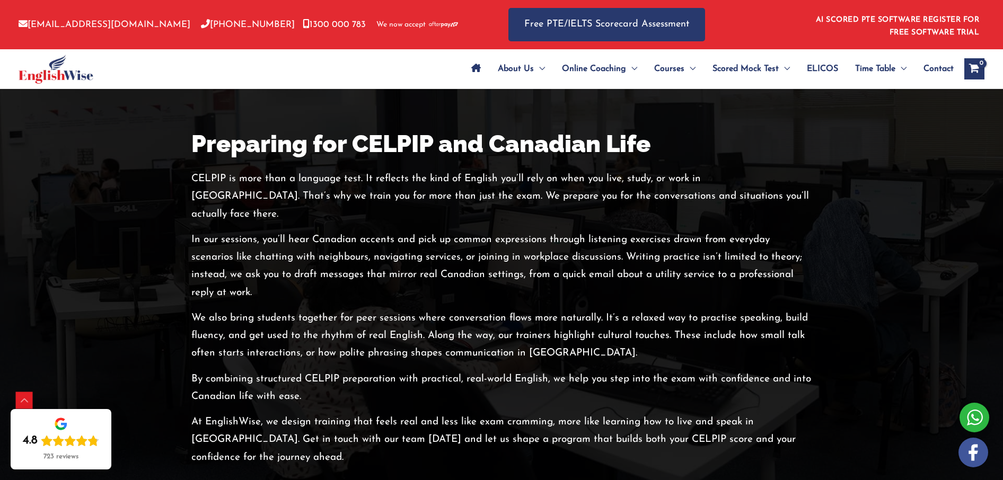
scroll to position [2017, 0]
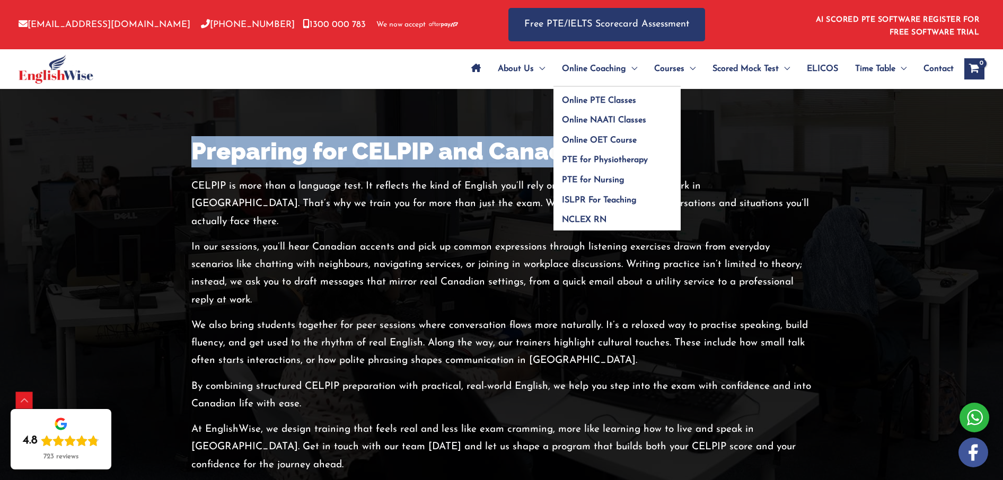
drag, startPoint x: 199, startPoint y: 134, endPoint x: 608, endPoint y: 63, distance: 415.3
click at [702, 138] on div "Preparing for CELPIP and Canadian Life CELPIP is more than a language test. It …" at bounding box center [501, 305] width 636 height 338
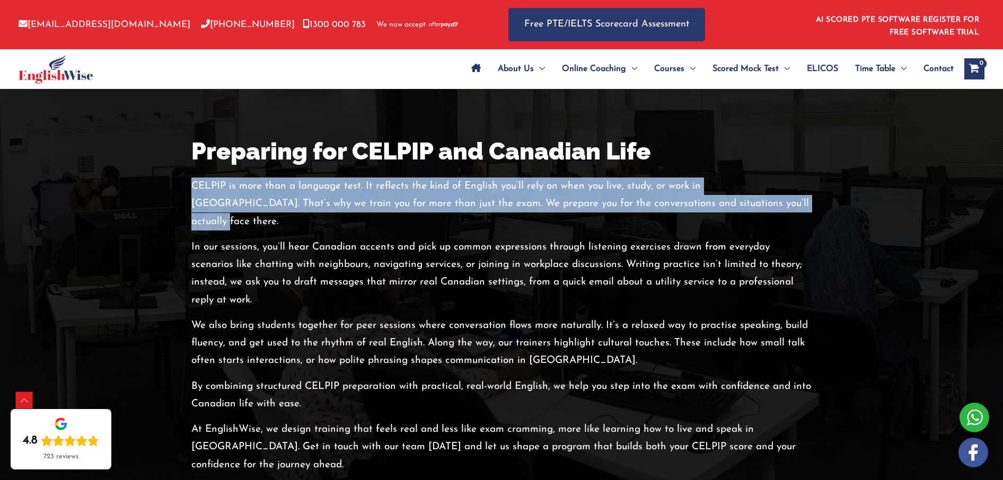
drag, startPoint x: 192, startPoint y: 170, endPoint x: 778, endPoint y: 183, distance: 585.9
click at [778, 183] on p "CELPIP is more than a language test. It reflects the kind of English you’ll rel…" at bounding box center [501, 204] width 620 height 53
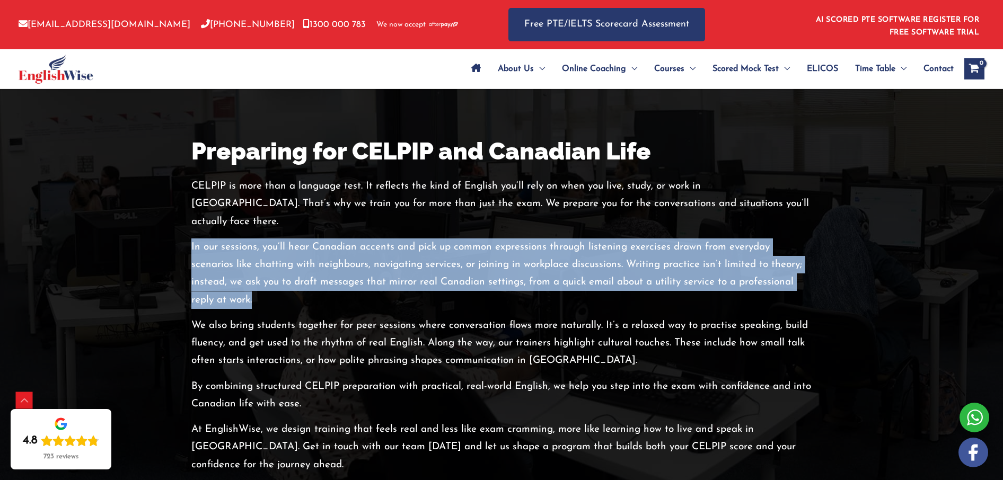
drag, startPoint x: 191, startPoint y: 210, endPoint x: 807, endPoint y: 244, distance: 616.8
click at [807, 244] on div "Preparing for CELPIP and Canadian Life CELPIP is more than a language test. It …" at bounding box center [501, 305] width 636 height 338
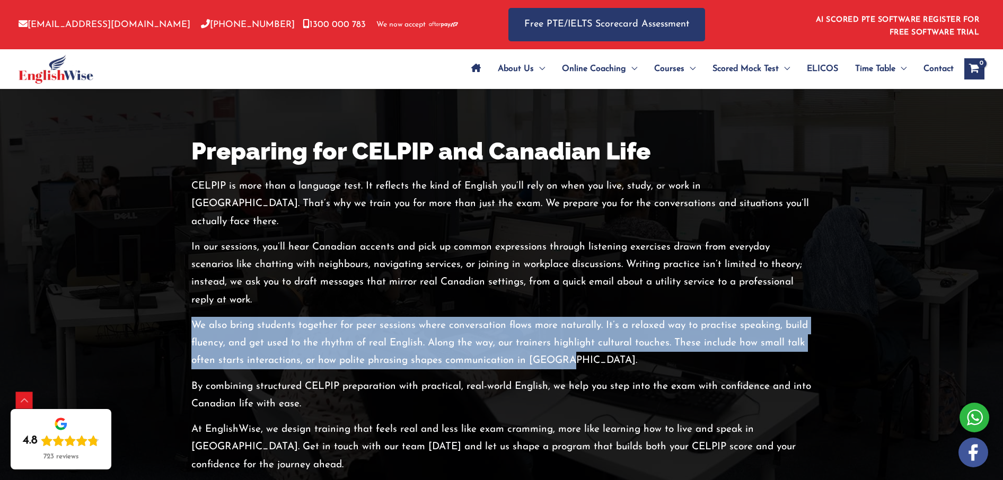
drag, startPoint x: 208, startPoint y: 281, endPoint x: 565, endPoint y: 311, distance: 358.0
click at [565, 317] on p "We also bring students together for peer sessions where conversation flows more…" at bounding box center [501, 343] width 620 height 53
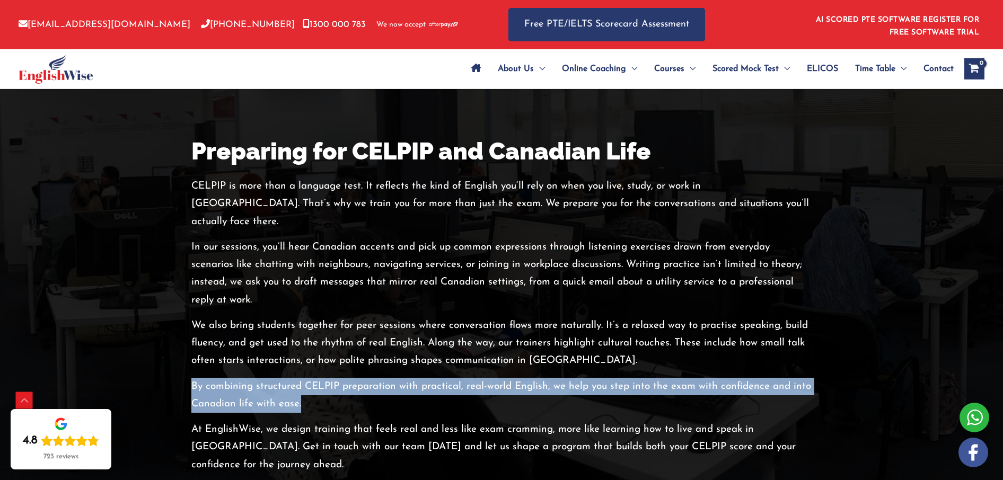
drag, startPoint x: 195, startPoint y: 336, endPoint x: 306, endPoint y: 350, distance: 111.8
click at [306, 378] on p "By combining structured CELPIP preparation with practical, real-world English, …" at bounding box center [501, 396] width 620 height 36
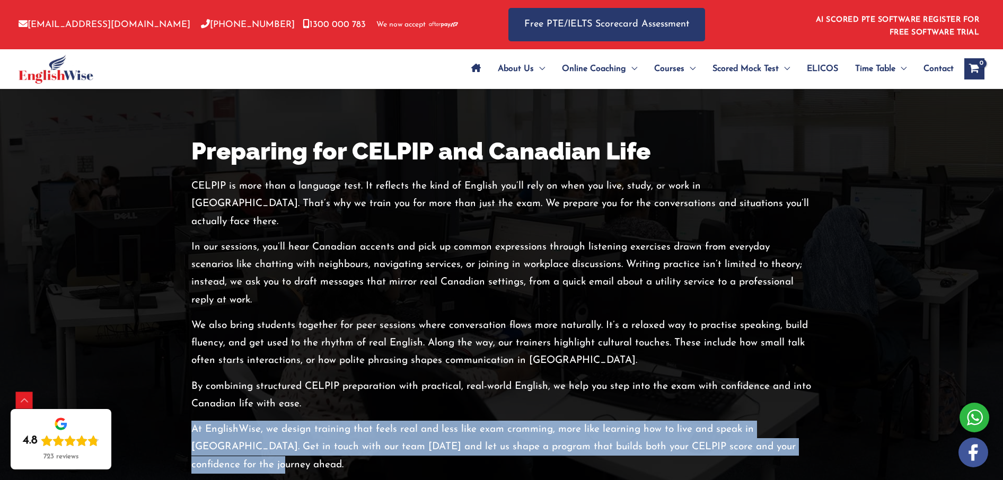
drag, startPoint x: 193, startPoint y: 376, endPoint x: 237, endPoint y: 409, distance: 54.2
click at [237, 421] on p "At EnglishWise, we design training that feels real and less like exam cramming,…" at bounding box center [501, 447] width 620 height 53
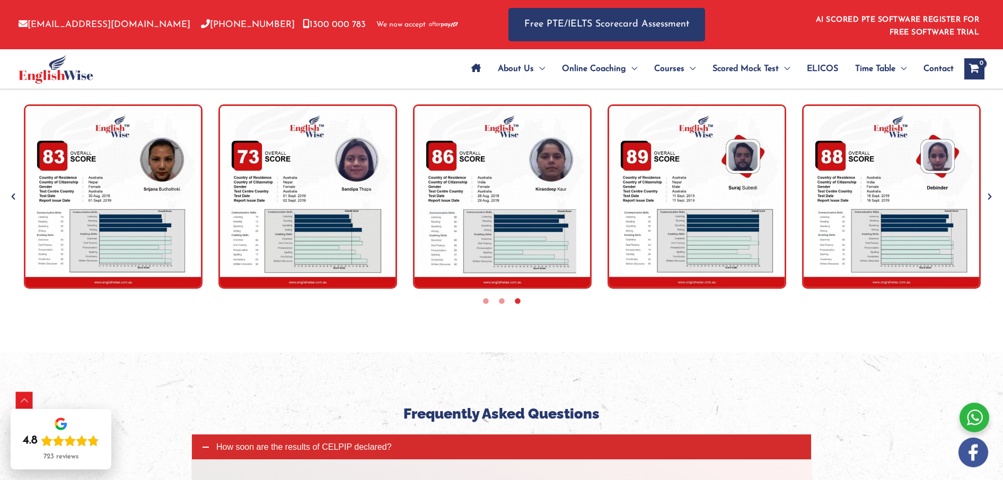
scroll to position [3430, 0]
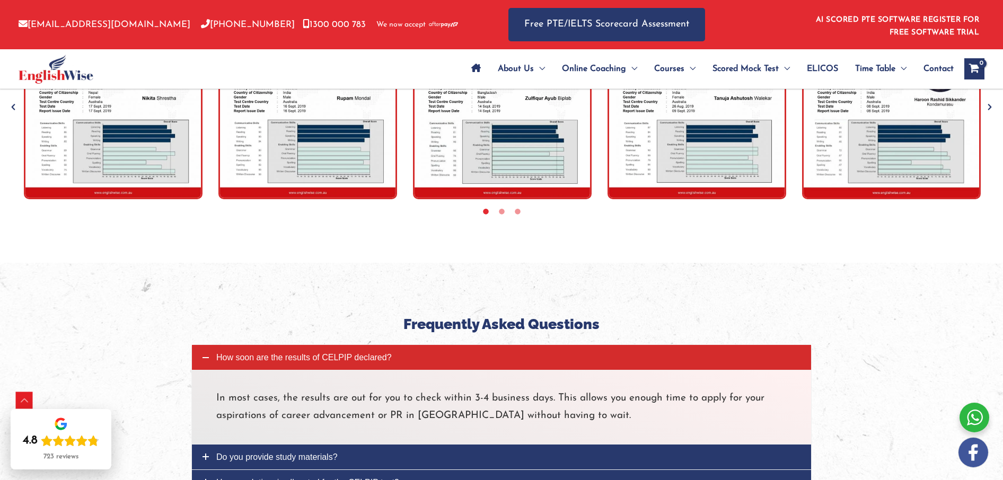
click at [231, 390] on p "In most cases, the results are out for you to check within 3-4 business days. T…" at bounding box center [501, 408] width 570 height 36
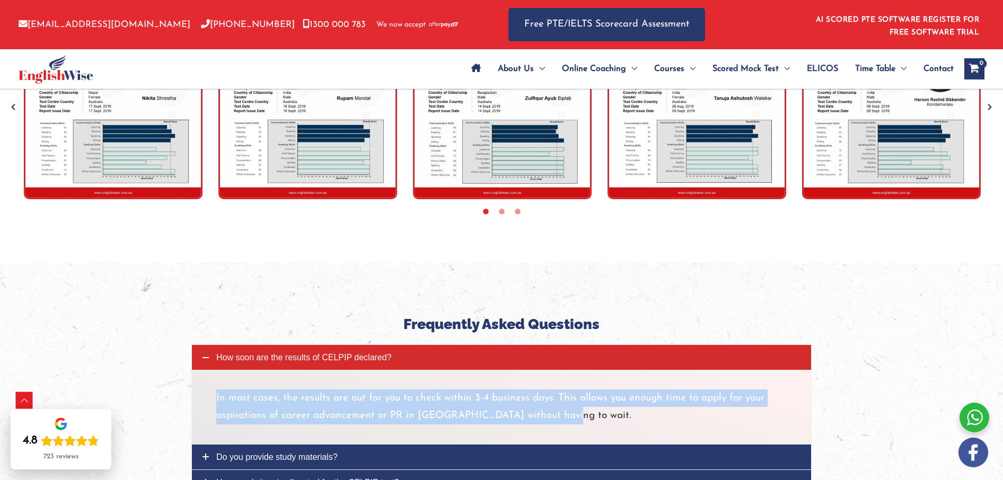
drag, startPoint x: 216, startPoint y: 345, endPoint x: 566, endPoint y: 366, distance: 350.5
click at [566, 390] on p "In most cases, the results are out for you to check within 3-4 business days. T…" at bounding box center [501, 408] width 570 height 36
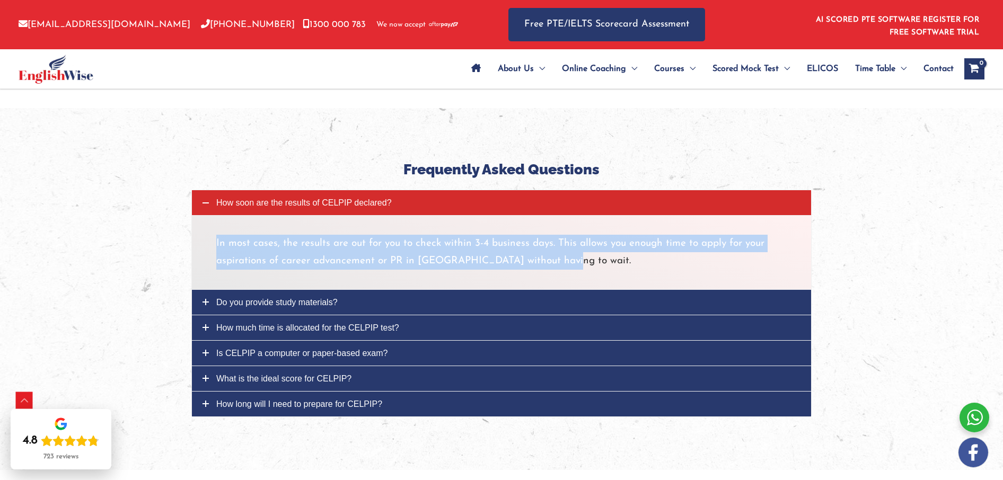
scroll to position [3612, 0]
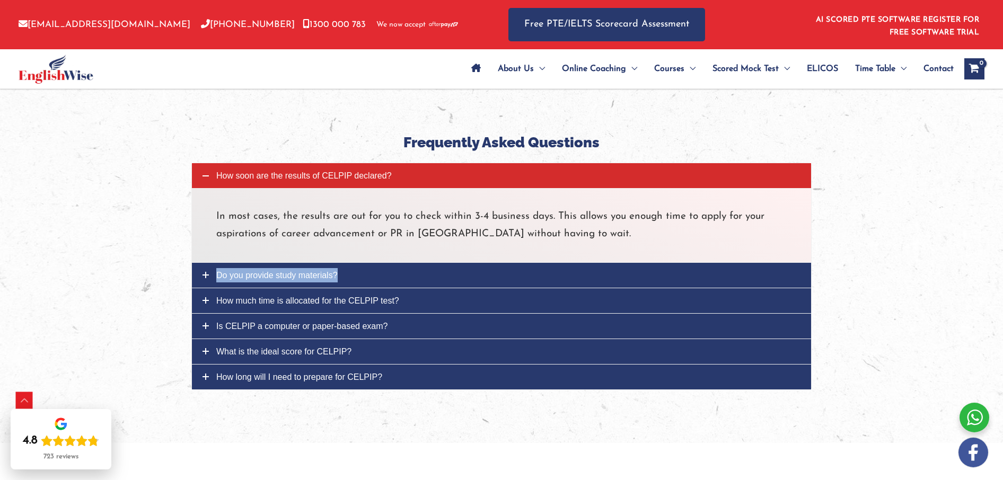
click at [243, 271] on span "Do you provide study materials?" at bounding box center [276, 275] width 121 height 9
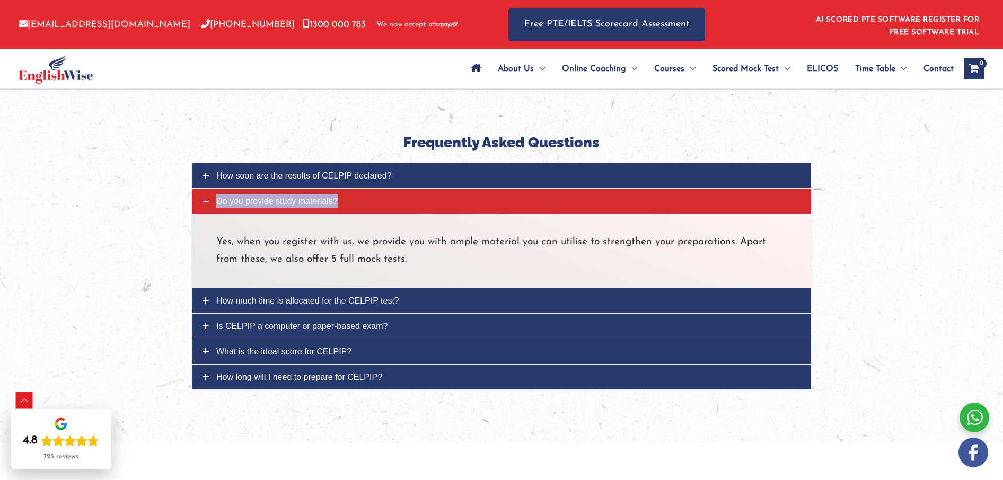
drag, startPoint x: 259, startPoint y: 151, endPoint x: 252, endPoint y: 150, distance: 6.9
click at [252, 197] on span "Do you provide study materials?" at bounding box center [276, 201] width 121 height 9
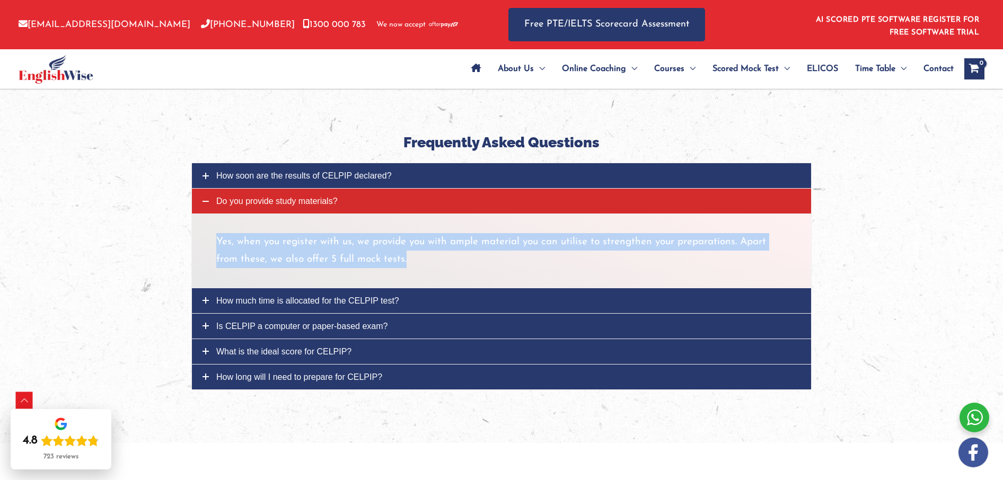
drag, startPoint x: 217, startPoint y: 185, endPoint x: 412, endPoint y: 207, distance: 195.7
click at [412, 233] on p "Yes, when you register with us, we provide you with ample material you can util…" at bounding box center [501, 251] width 570 height 36
click at [260, 296] on span "How much time is allocated for the CELPIP test?" at bounding box center [307, 300] width 183 height 9
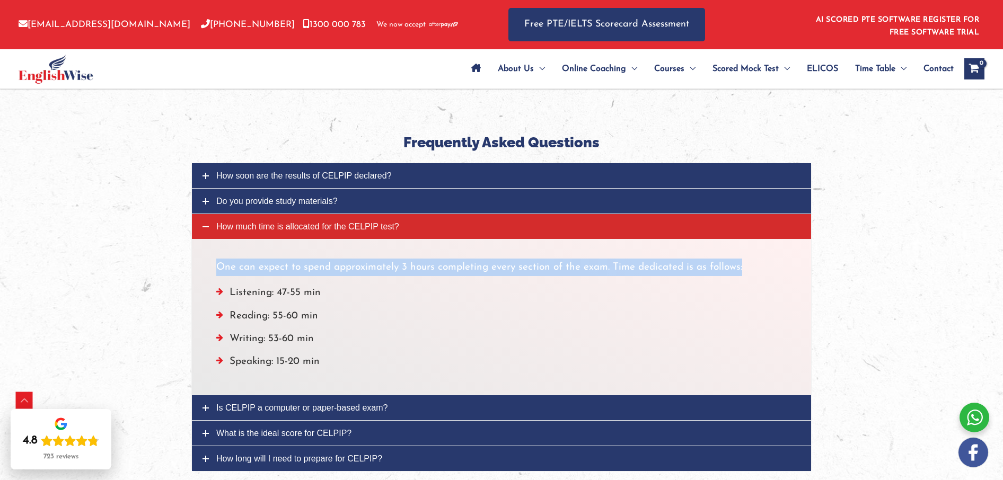
drag, startPoint x: 215, startPoint y: 213, endPoint x: 737, endPoint y: 226, distance: 522.3
click at [746, 239] on div "One can expect to spend approximately 3 hours completing every section of the e…" at bounding box center [501, 317] width 620 height 156
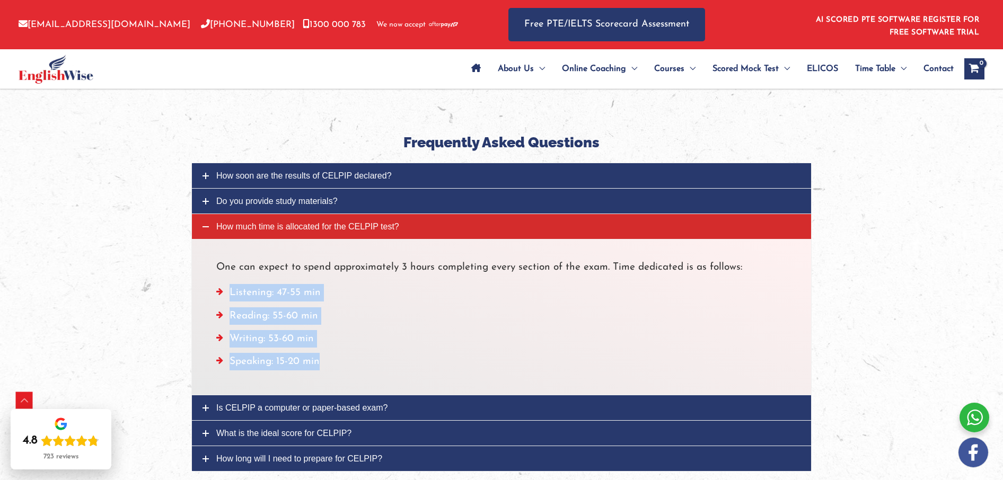
drag, startPoint x: 324, startPoint y: 311, endPoint x: 217, endPoint y: 233, distance: 132.0
click at [217, 284] on ul "Listening: 47-55 min Reading: 55-60 min Writing: 53-60 min Speaking: 15-20 min" at bounding box center [501, 330] width 570 height 92
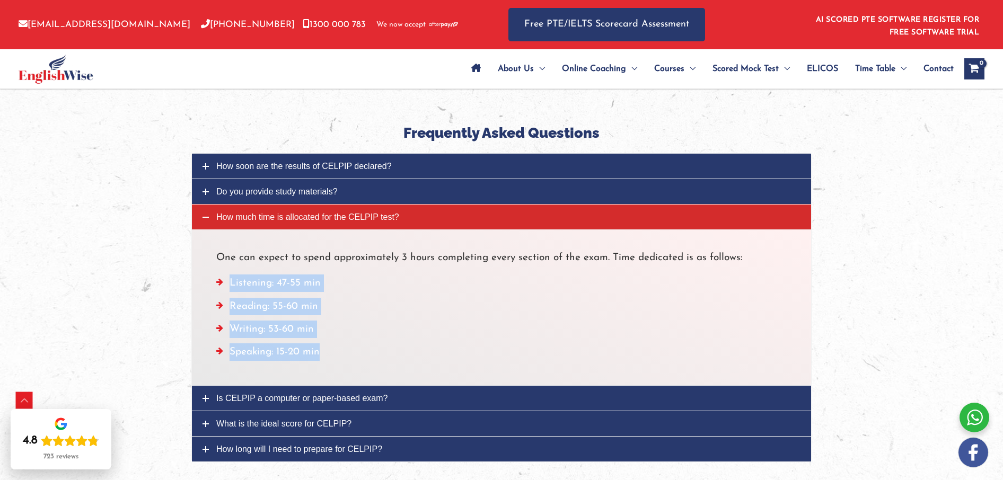
scroll to position [3629, 0]
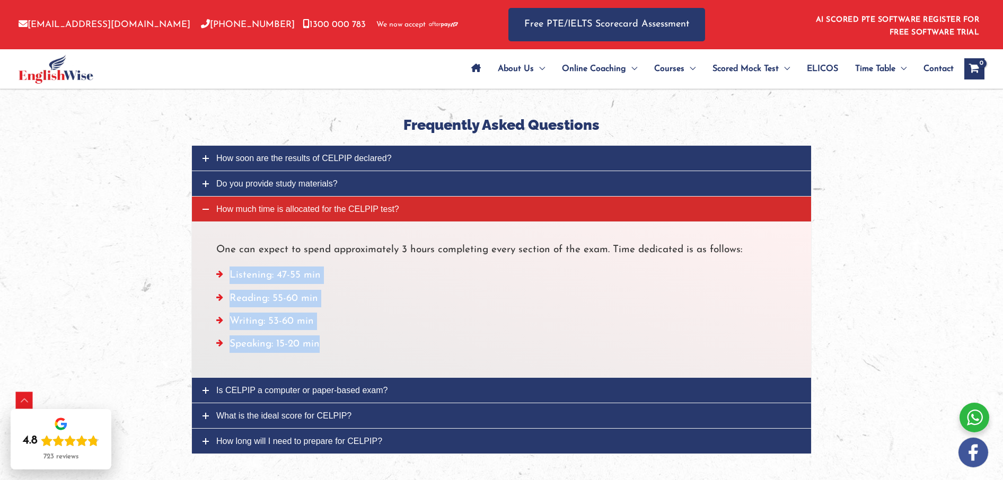
click at [270, 378] on link "Is CELPIP a computer or paper-based exam?" at bounding box center [501, 390] width 619 height 25
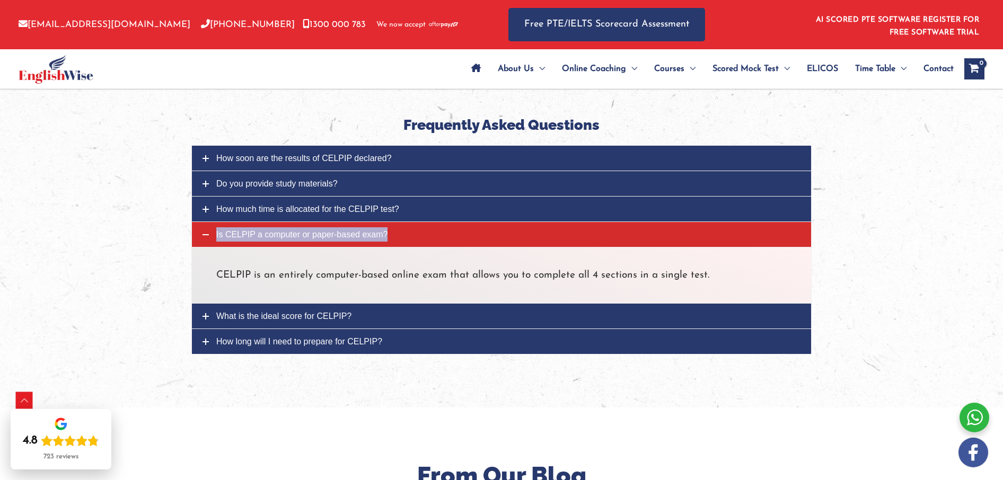
drag, startPoint x: 271, startPoint y: 181, endPoint x: 253, endPoint y: 181, distance: 18.0
click at [253, 230] on span "Is CELPIP a computer or paper-based exam?" at bounding box center [301, 234] width 171 height 9
click at [224, 267] on p "CELPIP is an entirely computer-based online exam that allows you to complete al…" at bounding box center [501, 275] width 570 height 17
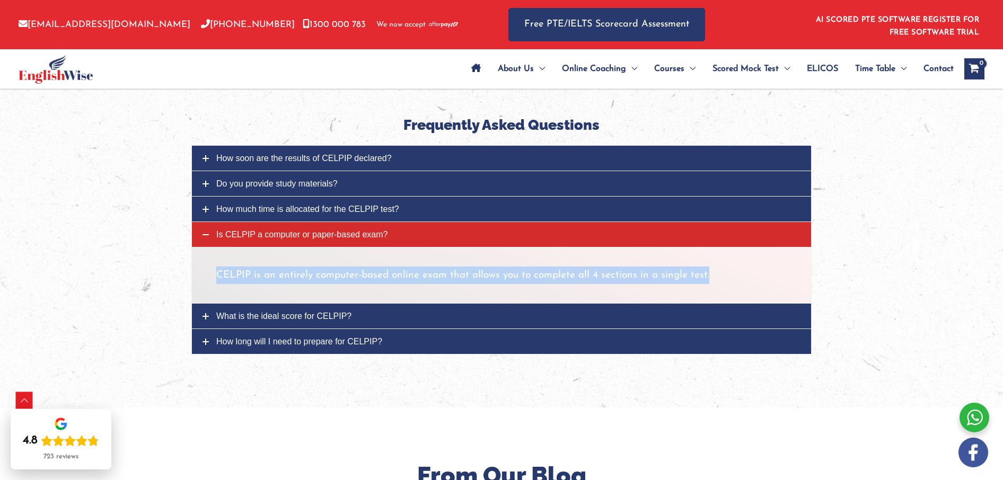
drag, startPoint x: 224, startPoint y: 225, endPoint x: 258, endPoint y: 219, distance: 34.4
click at [224, 267] on p "CELPIP is an entirely computer-based online exam that allows you to complete al…" at bounding box center [501, 275] width 570 height 17
click at [269, 312] on span "What is the ideal score for CELPIP?" at bounding box center [283, 316] width 135 height 9
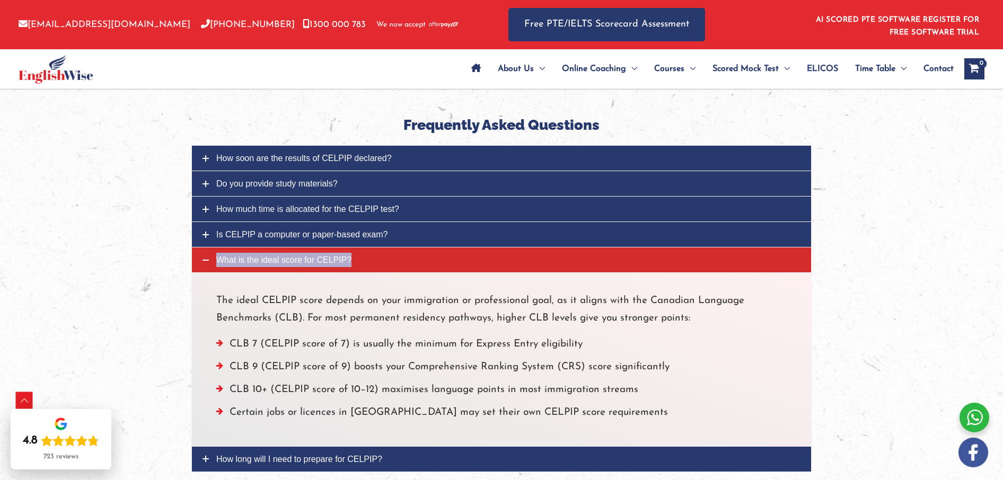
drag, startPoint x: 246, startPoint y: 208, endPoint x: 222, endPoint y: 207, distance: 25.0
click at [222, 255] on span "What is the ideal score for CELPIP?" at bounding box center [283, 259] width 135 height 9
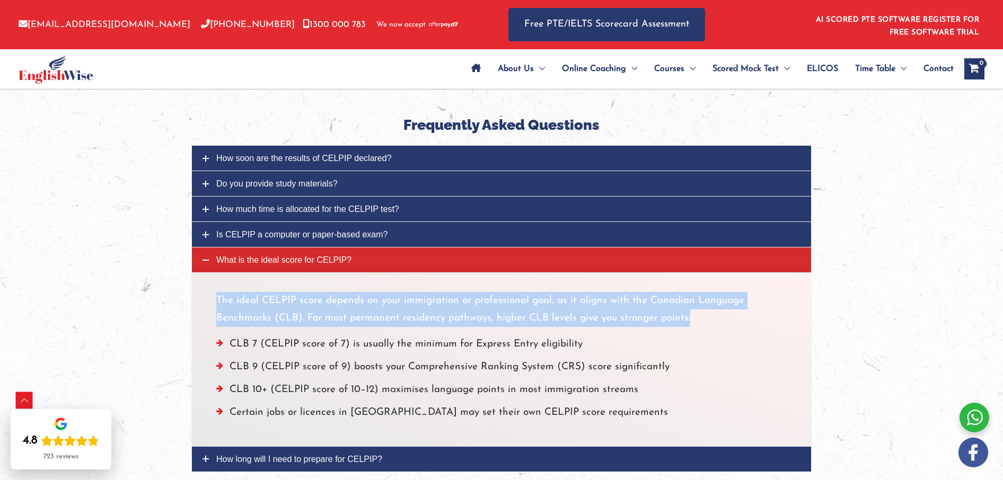
drag, startPoint x: 217, startPoint y: 246, endPoint x: 703, endPoint y: 265, distance: 487.0
click at [703, 292] on p "The ideal CELPIP score depends on your immigration or professional goal, as it …" at bounding box center [501, 310] width 570 height 36
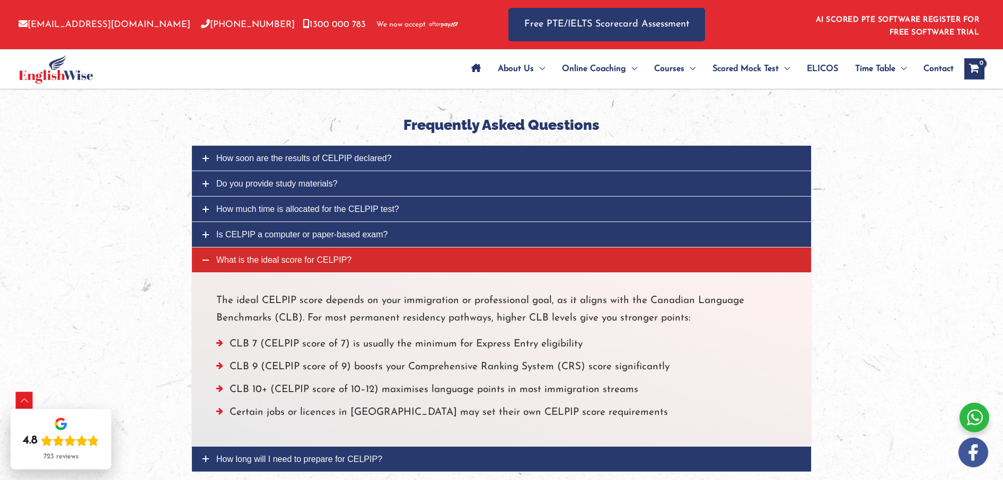
click at [230, 336] on li "CLB 7 (CELPIP score of 7) is usually the minimum for Express Entry eligibility" at bounding box center [501, 347] width 570 height 23
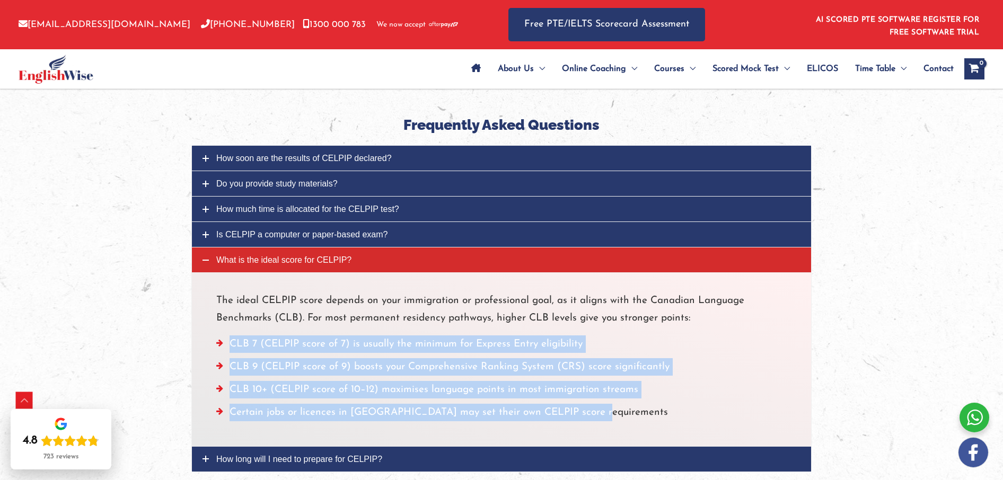
drag, startPoint x: 231, startPoint y: 292, endPoint x: 653, endPoint y: 354, distance: 427.0
click at [652, 353] on ul "CLB 7 (CELPIP score of 7) is usually the minimum for Express Entry eligibility …" at bounding box center [501, 382] width 570 height 92
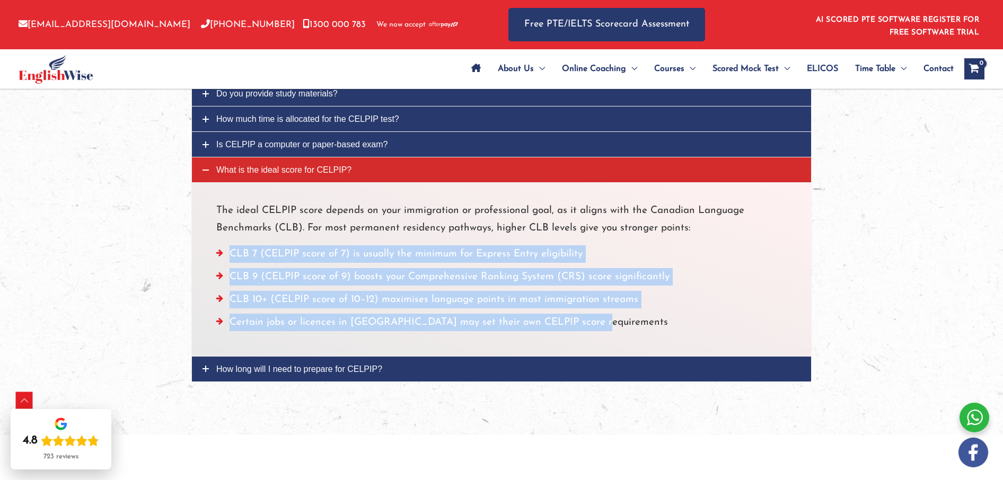
click at [261, 365] on span "How long will I need to prepare for CELPIP?" at bounding box center [299, 369] width 166 height 9
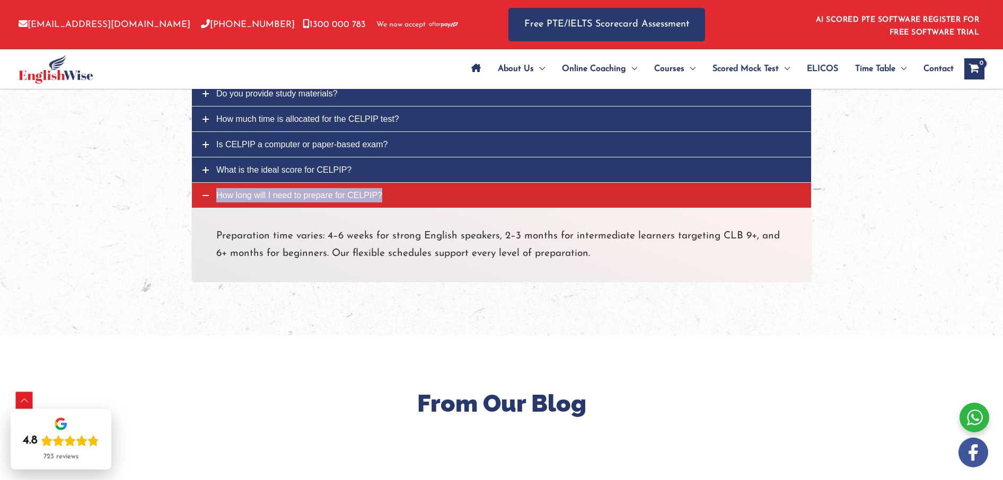
drag, startPoint x: 284, startPoint y: 142, endPoint x: 253, endPoint y: 143, distance: 30.2
click at [253, 191] on span "How long will I need to prepare for CELPIP?" at bounding box center [299, 195] width 166 height 9
drag, startPoint x: 218, startPoint y: 183, endPoint x: 607, endPoint y: 209, distance: 389.9
click at [607, 227] on p "Preparation time varies: 4–6 weeks for strong English speakers, 2–3 months for …" at bounding box center [501, 245] width 570 height 36
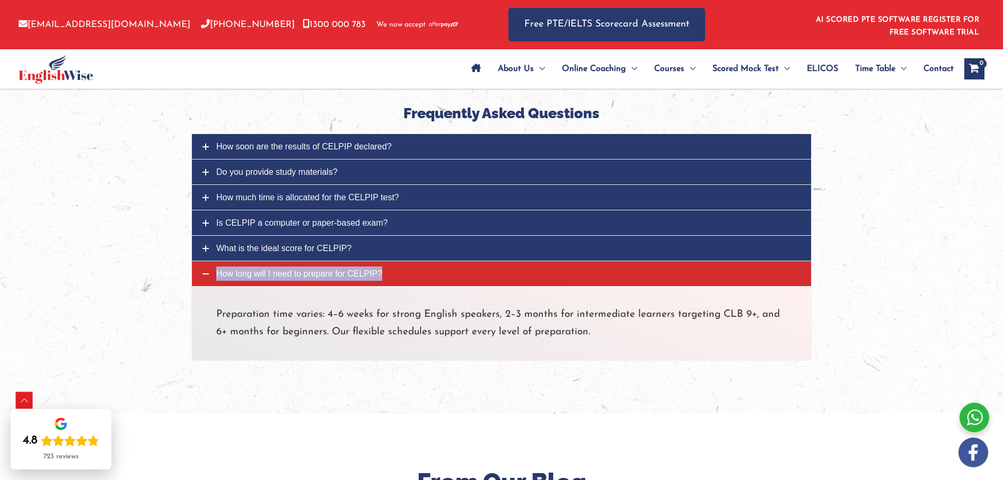
scroll to position [3518, 0]
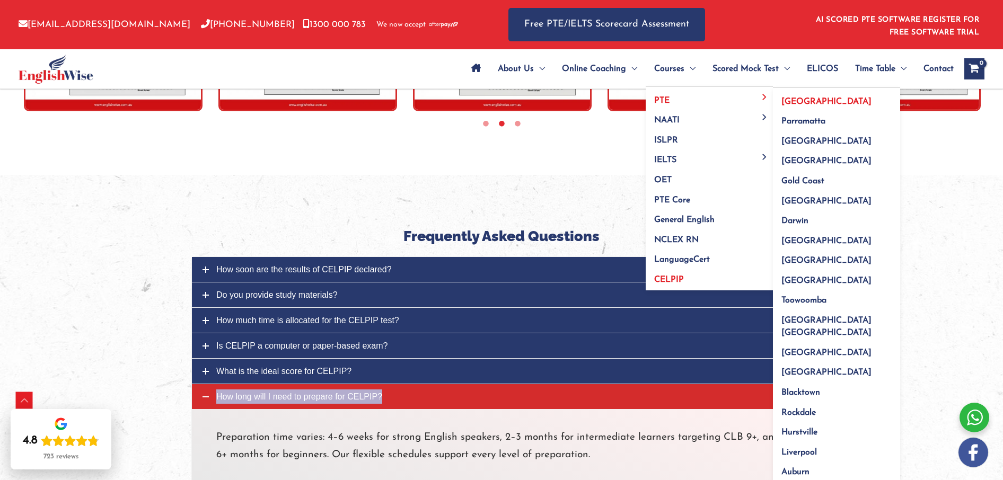
click at [799, 96] on link "[GEOGRAPHIC_DATA]" at bounding box center [836, 98] width 127 height 20
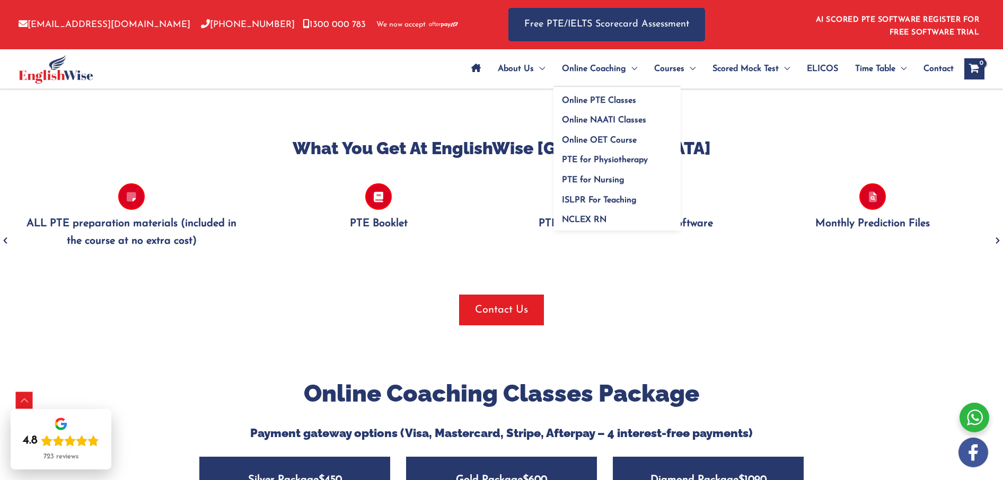
scroll to position [986, 0]
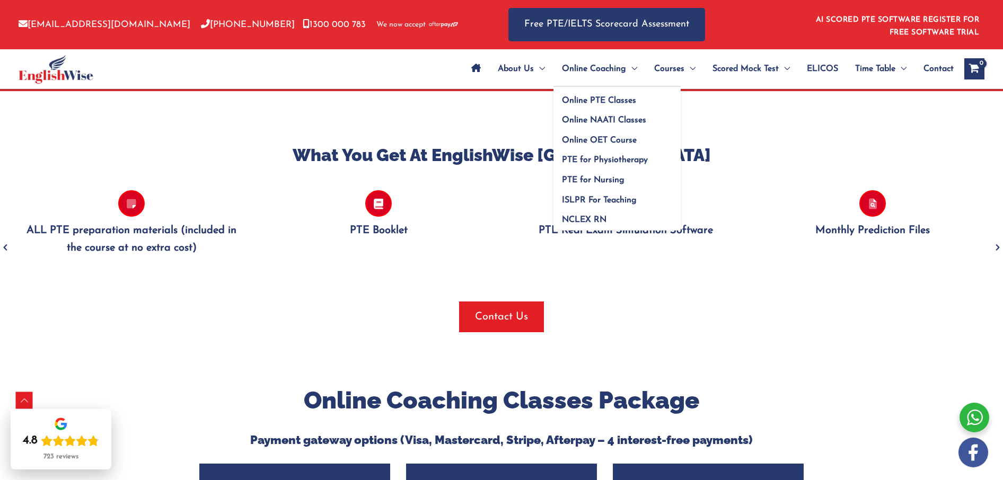
click at [596, 70] on span "Online Coaching" at bounding box center [594, 68] width 64 height 37
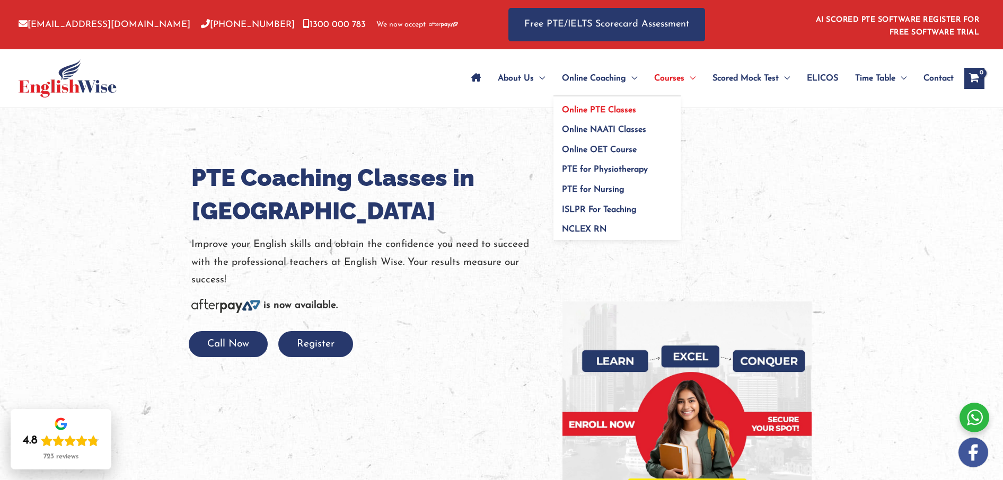
click at [596, 108] on span "Online PTE Classes" at bounding box center [599, 110] width 74 height 8
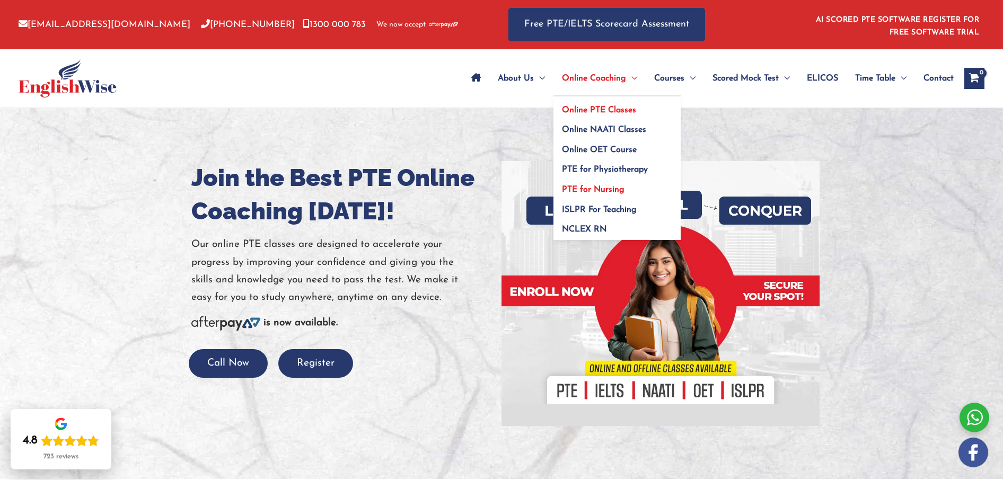
click at [603, 188] on span "PTE for Nursing" at bounding box center [593, 190] width 63 height 8
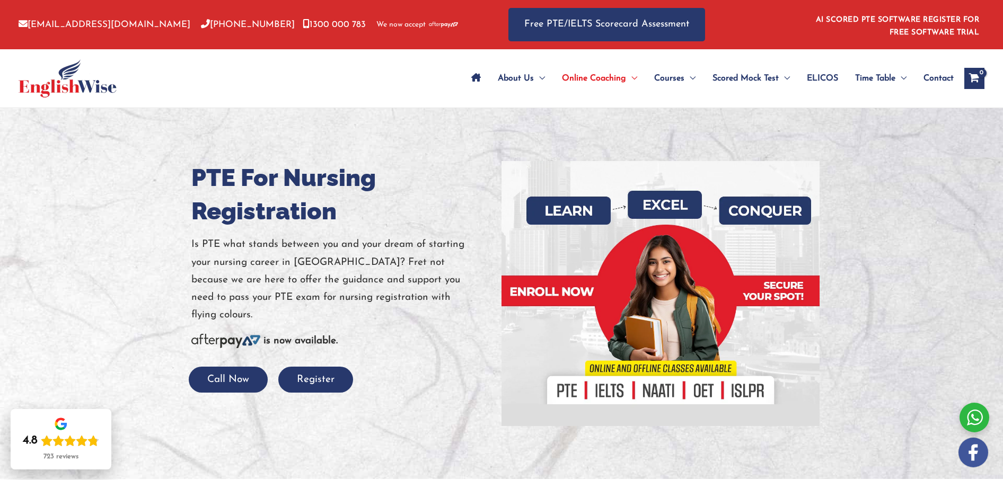
click at [85, 85] on img at bounding box center [68, 78] width 98 height 38
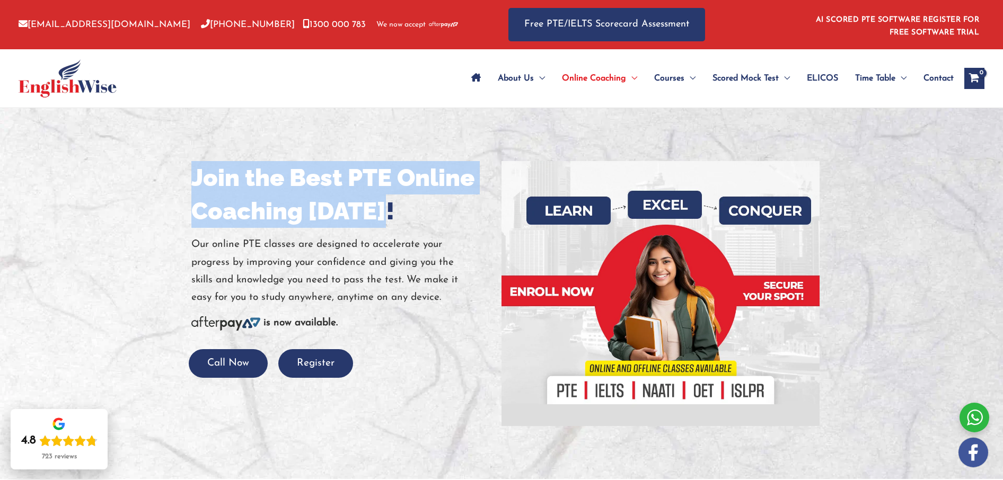
drag, startPoint x: 191, startPoint y: 174, endPoint x: 401, endPoint y: 215, distance: 213.2
click at [401, 215] on h1 "Join the Best PTE Online Coaching [DATE]!" at bounding box center [342, 194] width 302 height 67
copy h1 "Join the Best PTE Online Coaching [DATE]!"
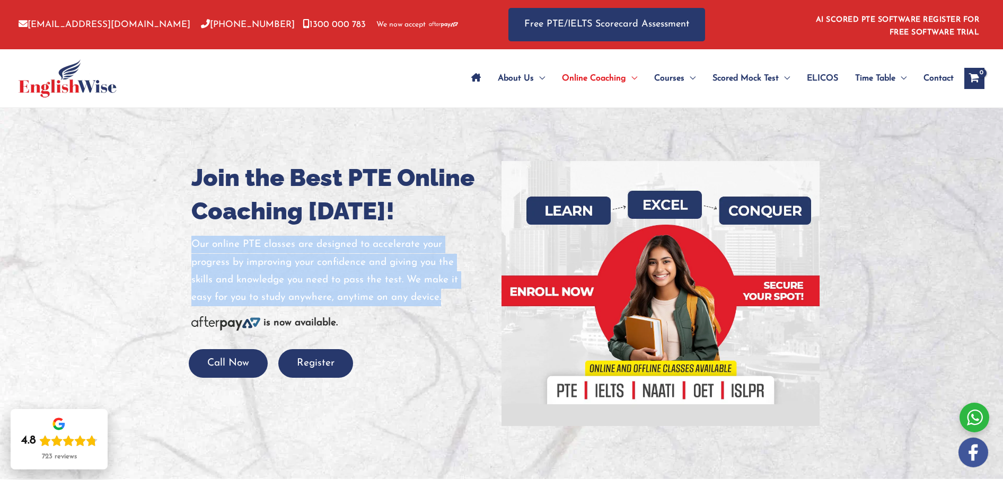
drag, startPoint x: 193, startPoint y: 243, endPoint x: 437, endPoint y: 294, distance: 249.0
click at [461, 299] on p "Our online PTE classes are designed to accelerate your progress by improving yo…" at bounding box center [342, 271] width 302 height 70
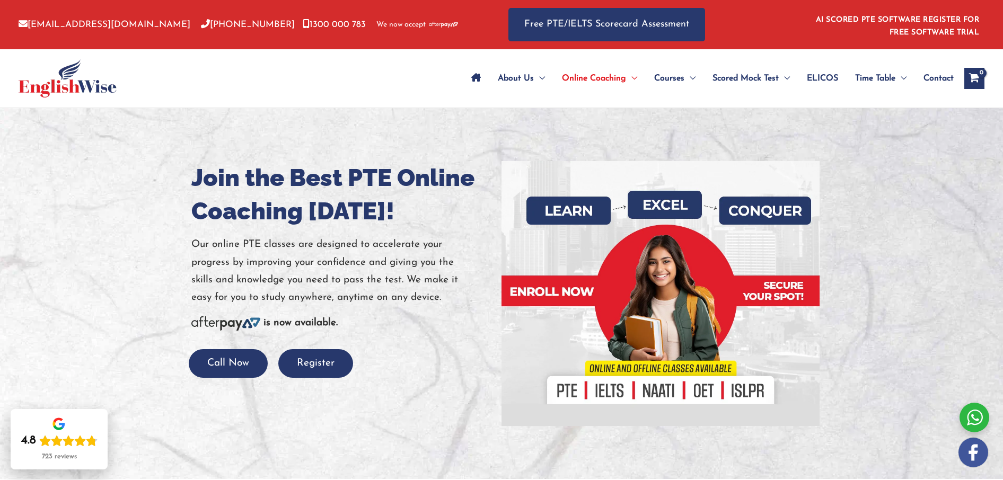
click at [386, 278] on p "Our online PTE classes are designed to accelerate your progress by improving yo…" at bounding box center [342, 271] width 302 height 70
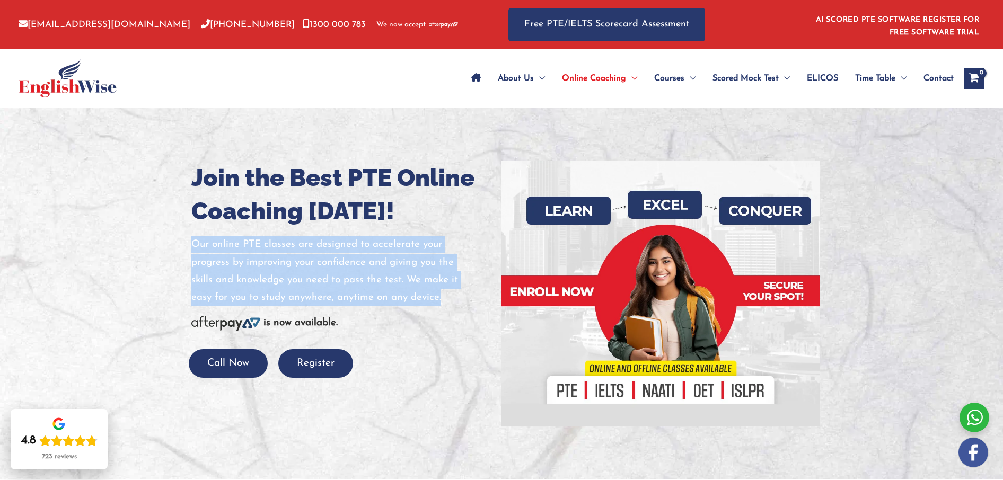
drag, startPoint x: 448, startPoint y: 298, endPoint x: 253, endPoint y: 163, distance: 236.6
click at [186, 248] on div "Join the Best PTE Online Coaching Today! Our online PTE classes are designed to…" at bounding box center [342, 269] width 318 height 217
copy p "Our online PTE classes are designed to accelerate your progress by improving yo…"
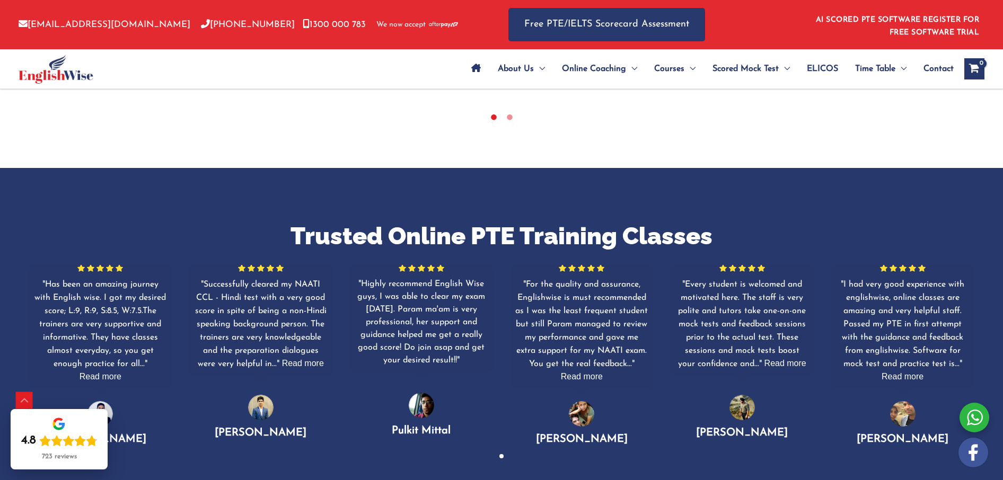
scroll to position [651, 0]
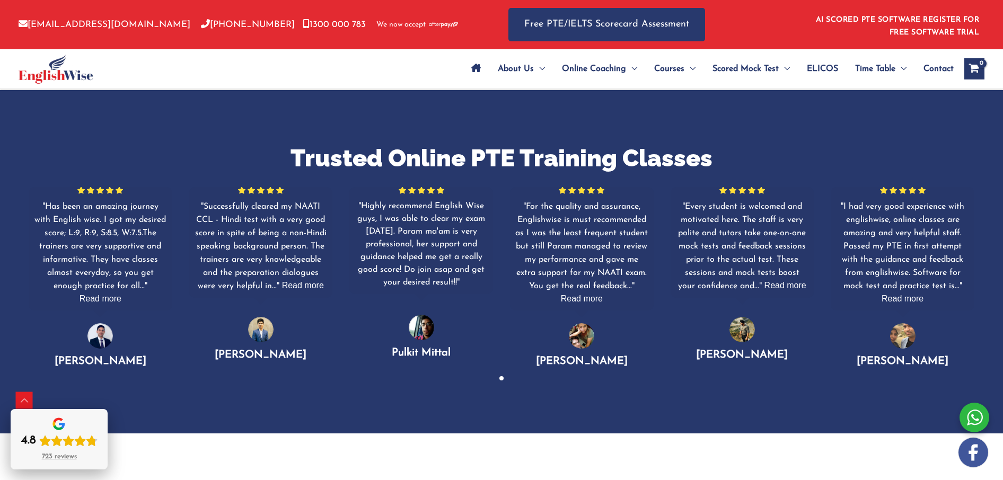
click at [50, 456] on div "723 reviews" at bounding box center [59, 457] width 35 height 8
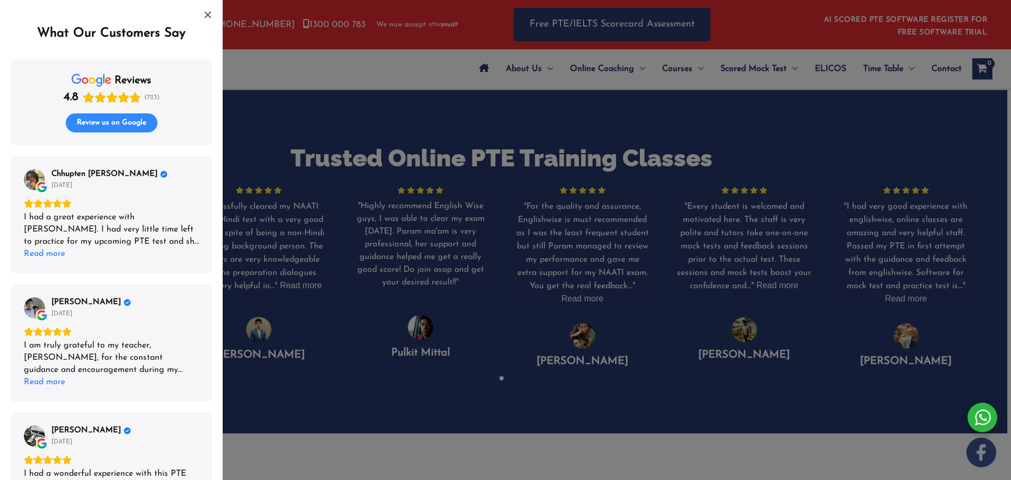
click at [110, 123] on span "Review us on Google" at bounding box center [111, 123] width 69 height 10
click at [329, 73] on div "List of reviews" at bounding box center [505, 240] width 1011 height 480
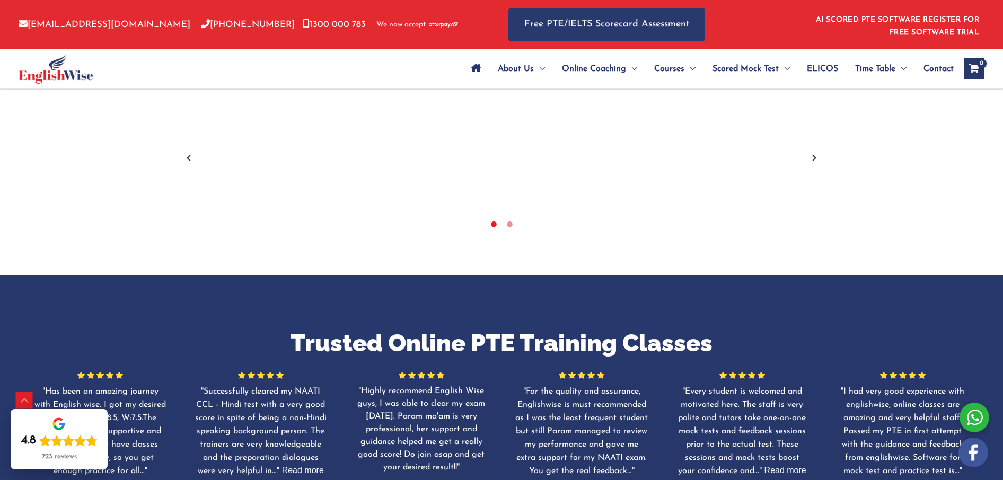
scroll to position [513, 0]
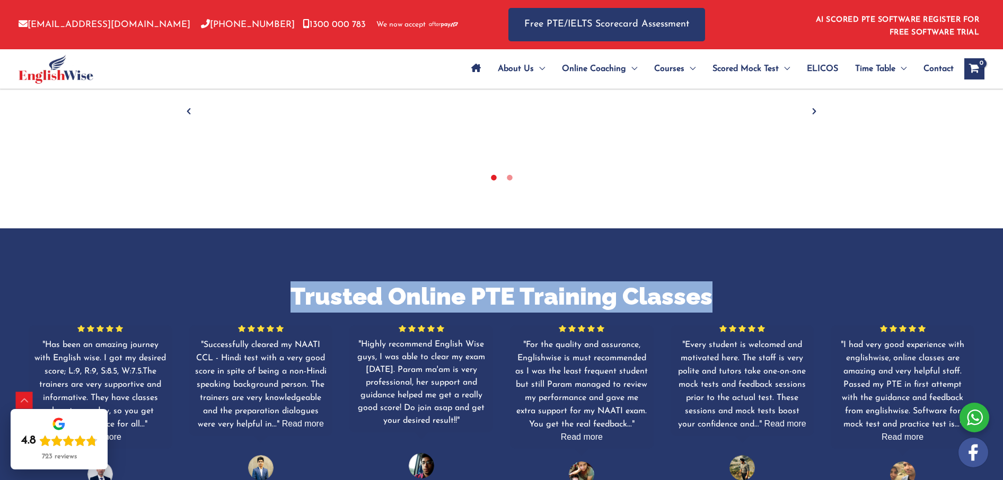
drag, startPoint x: 289, startPoint y: 294, endPoint x: 717, endPoint y: 299, distance: 427.8
click at [717, 299] on h2 "Trusted Online PTE Training Classes" at bounding box center [501, 296] width 1003 height 31
copy h2 "Trusted Online PTE Training Classes"
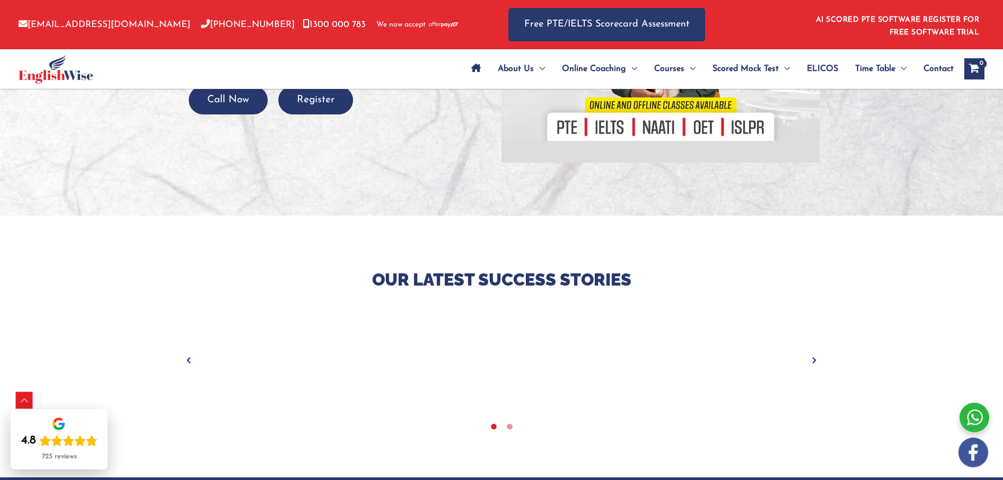
scroll to position [314, 0]
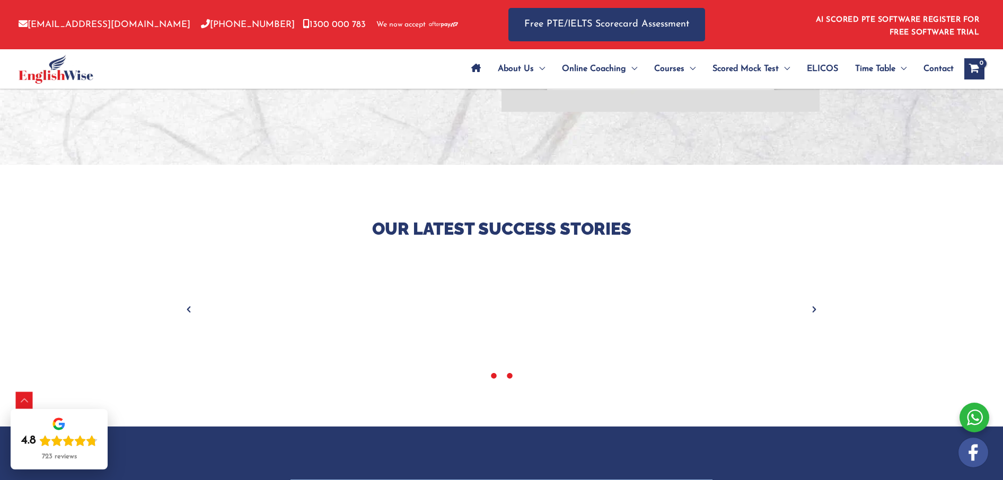
click at [510, 375] on icon at bounding box center [510, 376] width 8 height 8
click at [491, 376] on icon at bounding box center [494, 376] width 8 height 8
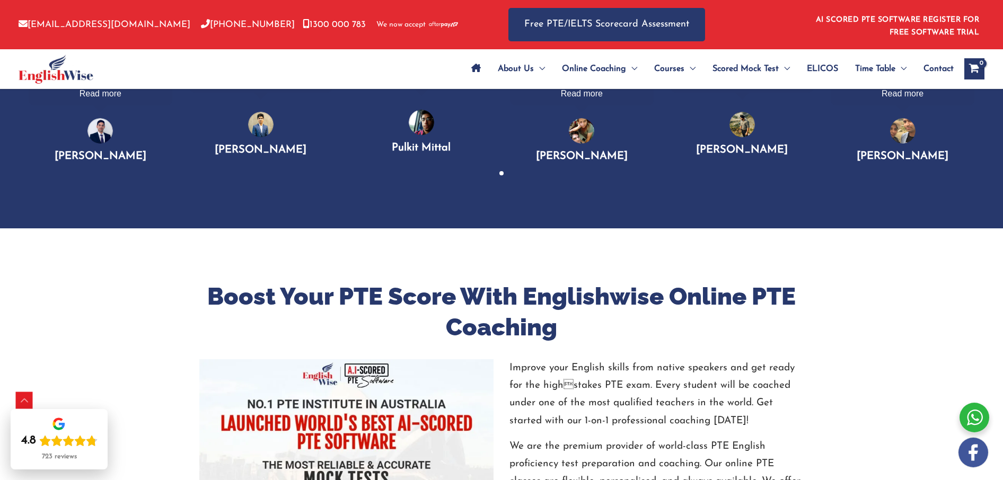
scroll to position [854, 0]
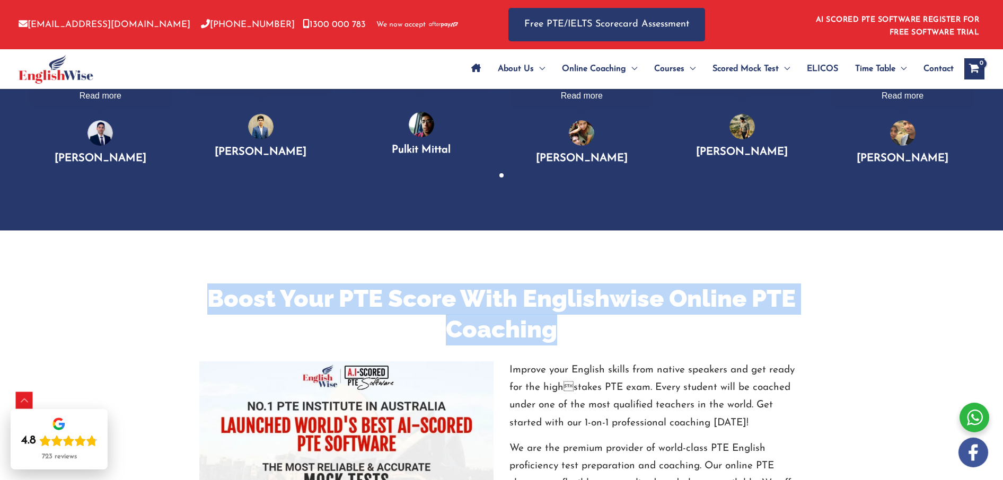
drag, startPoint x: 210, startPoint y: 305, endPoint x: 570, endPoint y: 348, distance: 362.5
click at [568, 349] on div "Boost Your PTE Score With Englishwise Online PTE Coaching" at bounding box center [501, 323] width 604 height 78
copy h2 "Boost Your PTE Score With Englishwise Online PTE Coaching"
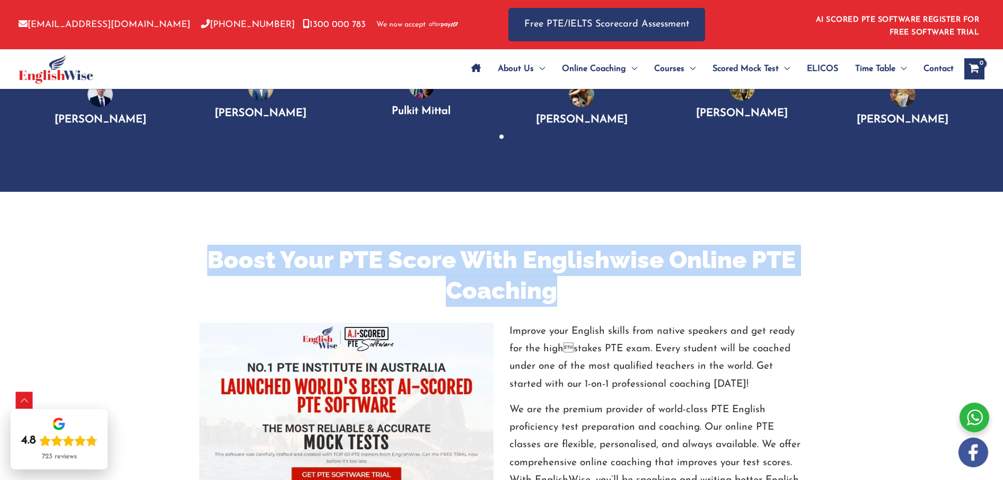
scroll to position [954, 0]
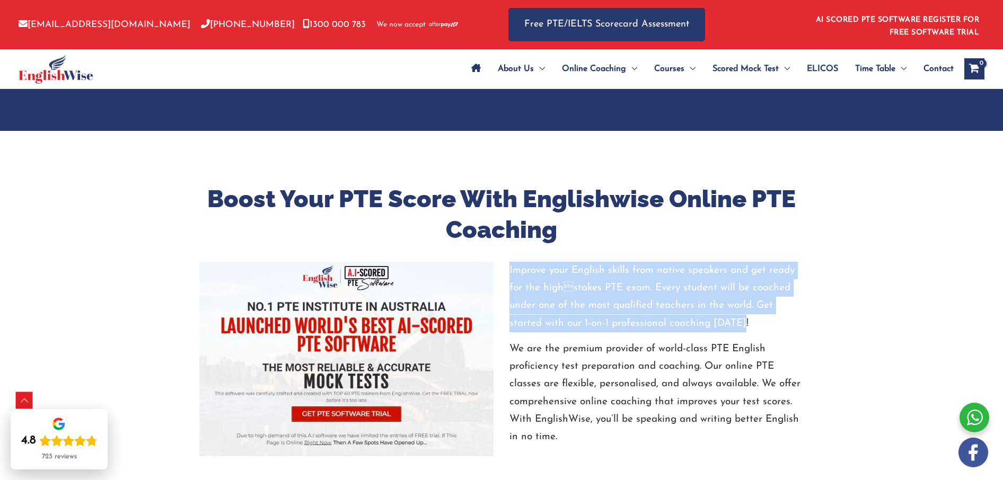
drag, startPoint x: 509, startPoint y: 274, endPoint x: 743, endPoint y: 325, distance: 239.3
click at [743, 325] on p "Improve your English skills from native speakers and get ready for the highsta…" at bounding box center [656, 297] width 294 height 70
copy p "Improve your English skills from native speakers and get ready for the highsta…"
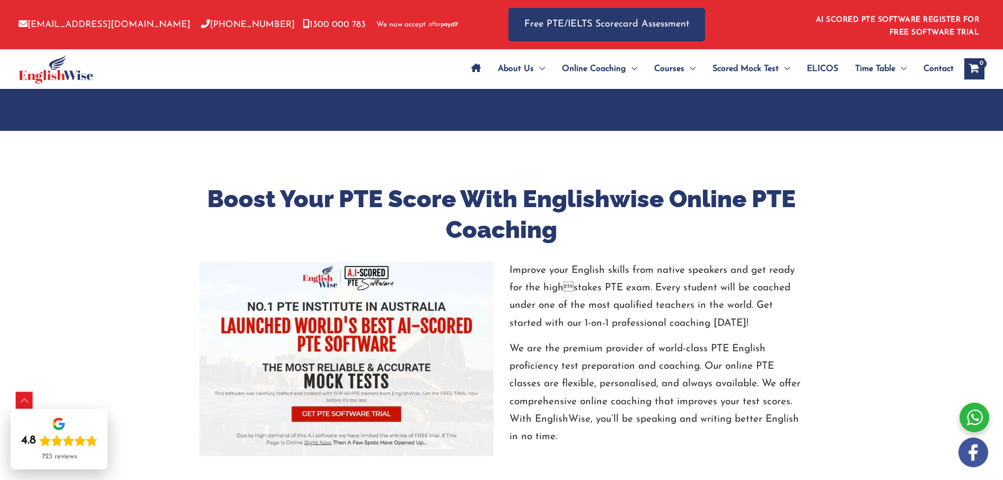
click at [668, 354] on p "We are the premium provider of world-class PTE English proficiency test prepara…" at bounding box center [656, 393] width 294 height 106
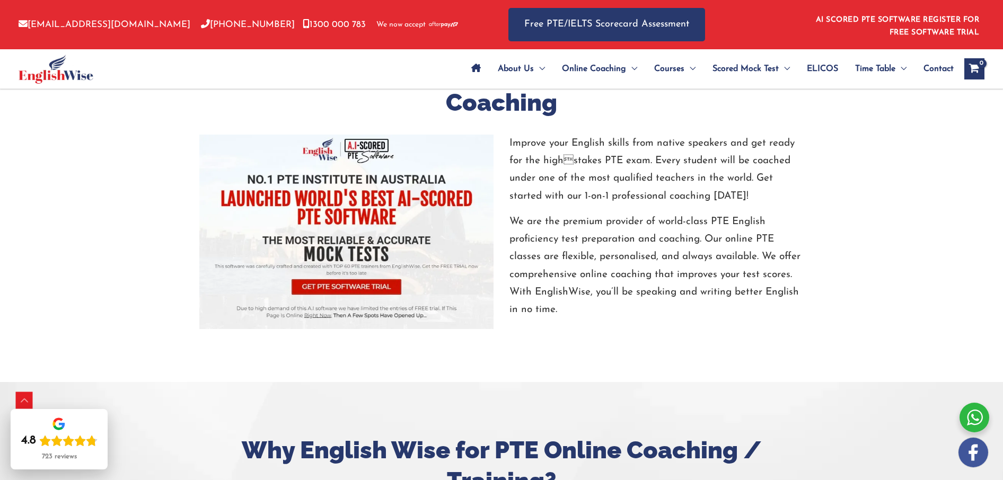
scroll to position [1116, 0]
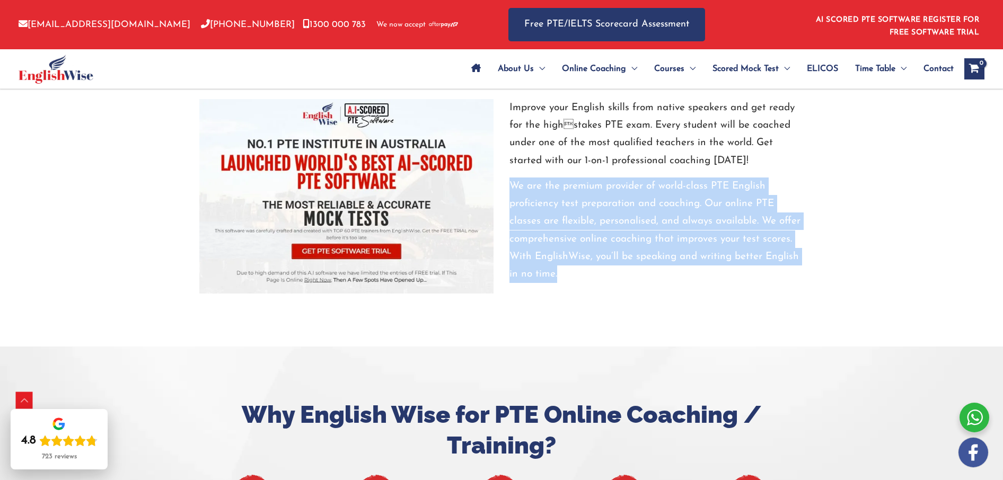
drag, startPoint x: 522, startPoint y: 221, endPoint x: 560, endPoint y: 277, distance: 68.4
click at [560, 277] on p "We are the premium provider of world-class PTE English proficiency test prepara…" at bounding box center [656, 231] width 294 height 106
copy p "We are the premium provider of world-class PTE English proficiency test prepara…"
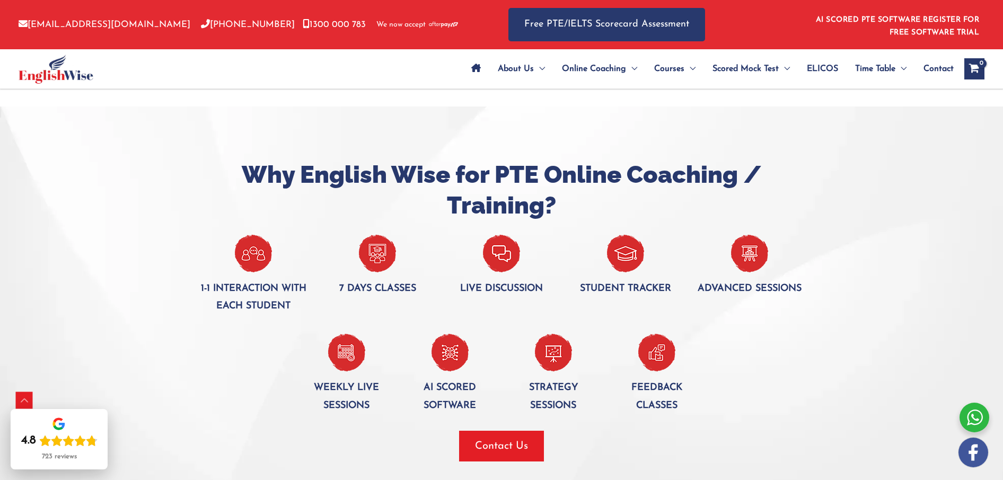
scroll to position [1357, 0]
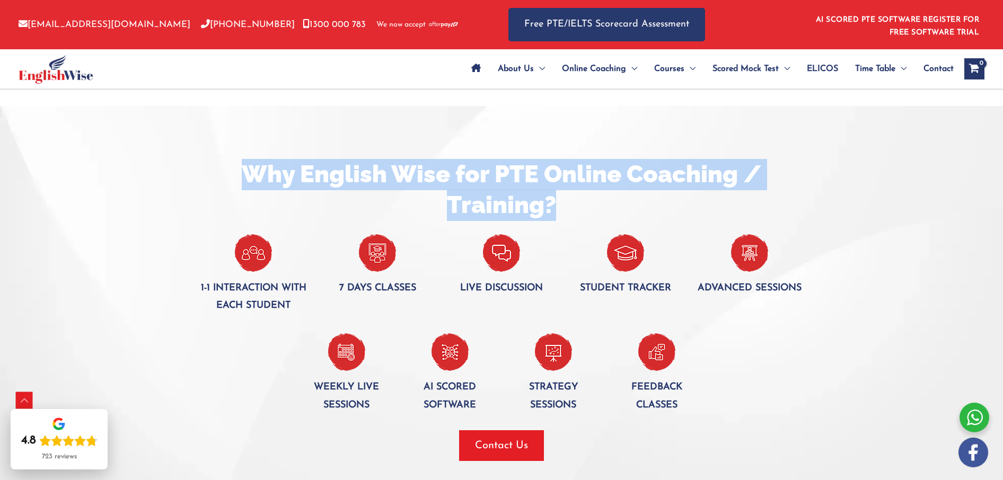
drag, startPoint x: 247, startPoint y: 174, endPoint x: 558, endPoint y: 223, distance: 314.9
click at [558, 221] on h2 "Why English Wise for PTE Online Coaching / Training?" at bounding box center [501, 190] width 604 height 62
copy h2 "Why English Wise for PTE Online Coaching / Training?"
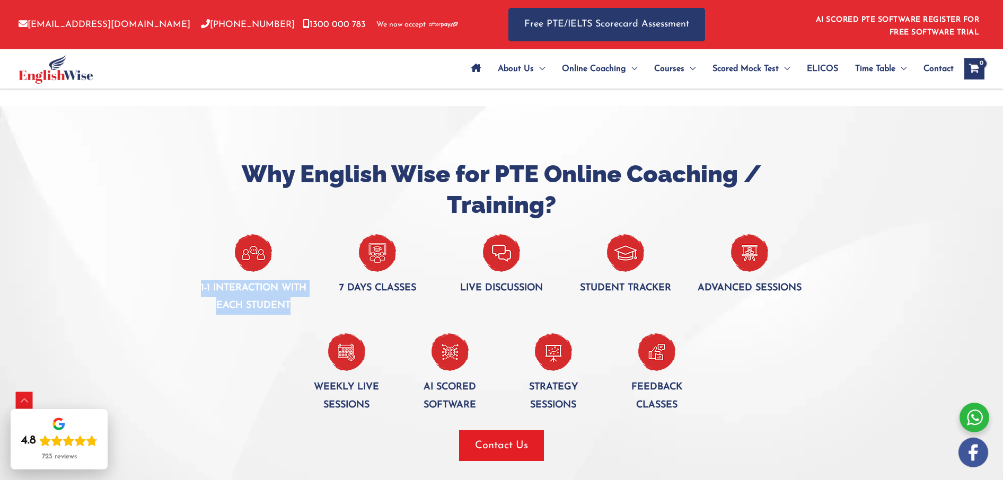
drag, startPoint x: 213, startPoint y: 296, endPoint x: 294, endPoint y: 319, distance: 84.8
click at [294, 319] on div "Why English Wise for PTE Online Coaching / Training? 1-1 interaction with each …" at bounding box center [501, 310] width 620 height 302
copy p "1-1 interaction with each student"
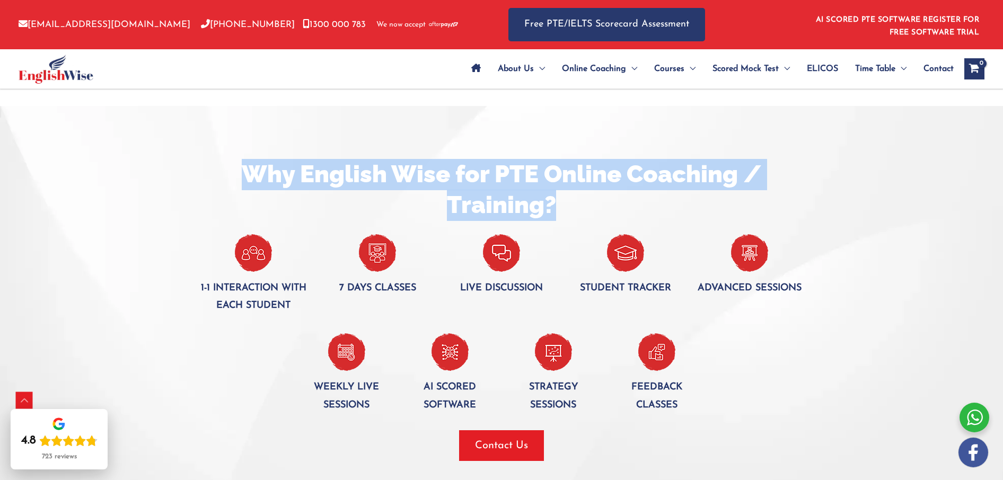
drag, startPoint x: 245, startPoint y: 175, endPoint x: 564, endPoint y: 210, distance: 320.4
click at [562, 215] on h2 "Why English Wise for PTE Online Coaching / Training?" at bounding box center [501, 190] width 604 height 62
copy h2 "Why English Wise for PTE Online Coaching / Training?"
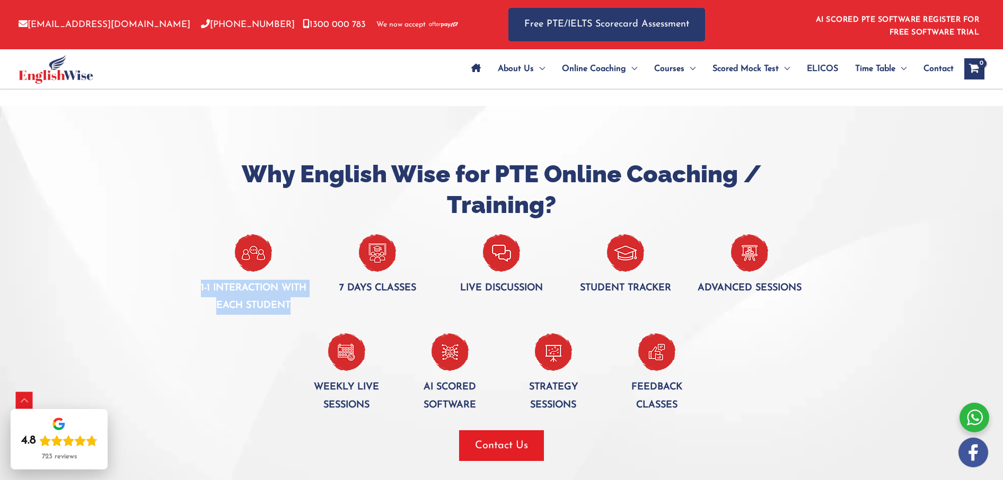
drag, startPoint x: 202, startPoint y: 293, endPoint x: 300, endPoint y: 309, distance: 99.4
click at [300, 309] on p "1-1 interaction with each student" at bounding box center [253, 298] width 108 height 36
copy p "1-1 interaction with each student"
click at [296, 312] on p "1-1 interaction with each student" at bounding box center [253, 298] width 108 height 36
drag, startPoint x: 337, startPoint y: 293, endPoint x: 418, endPoint y: 293, distance: 81.1
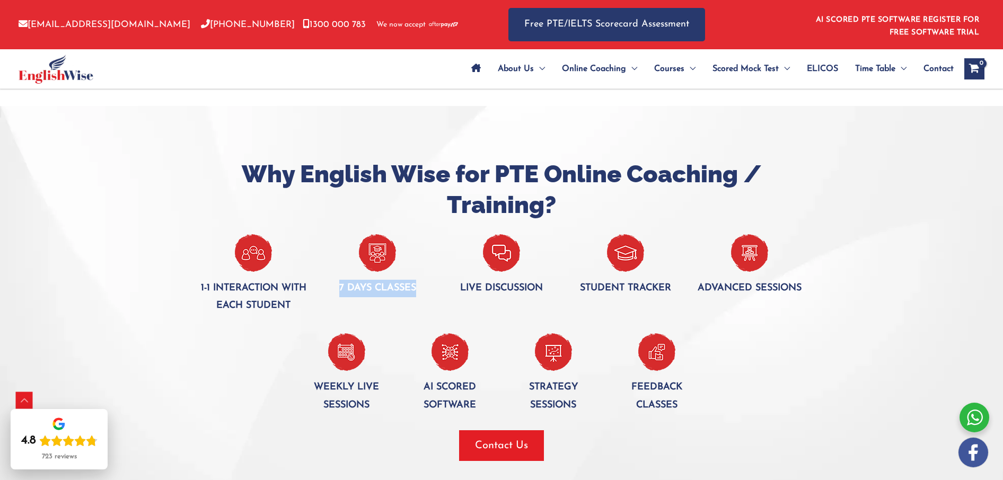
click at [419, 293] on p "7 days classes" at bounding box center [377, 288] width 108 height 17
drag, startPoint x: 458, startPoint y: 290, endPoint x: 541, endPoint y: 267, distance: 86.3
click at [549, 293] on p "Live discussion" at bounding box center [501, 288] width 108 height 17
drag, startPoint x: 580, startPoint y: 292, endPoint x: 668, endPoint y: 281, distance: 88.7
click at [685, 292] on div "Student tracker" at bounding box center [625, 265] width 124 height 63
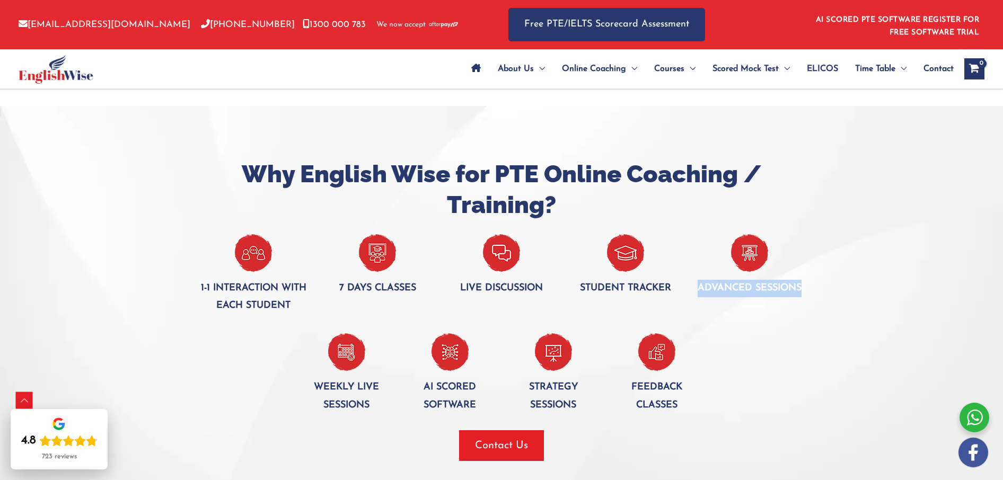
drag, startPoint x: 696, startPoint y: 289, endPoint x: 809, endPoint y: 297, distance: 113.7
click at [809, 297] on div "Advanced sessions" at bounding box center [749, 265] width 124 height 63
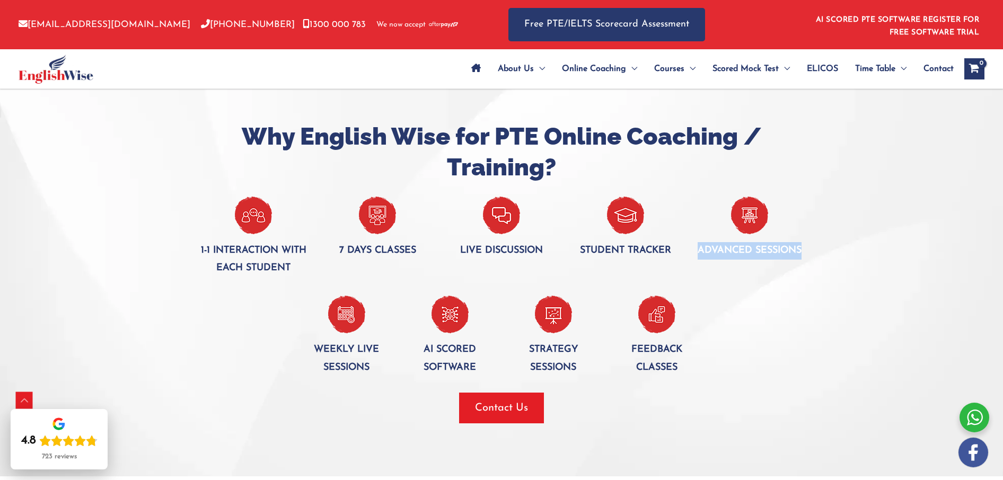
scroll to position [1441, 0]
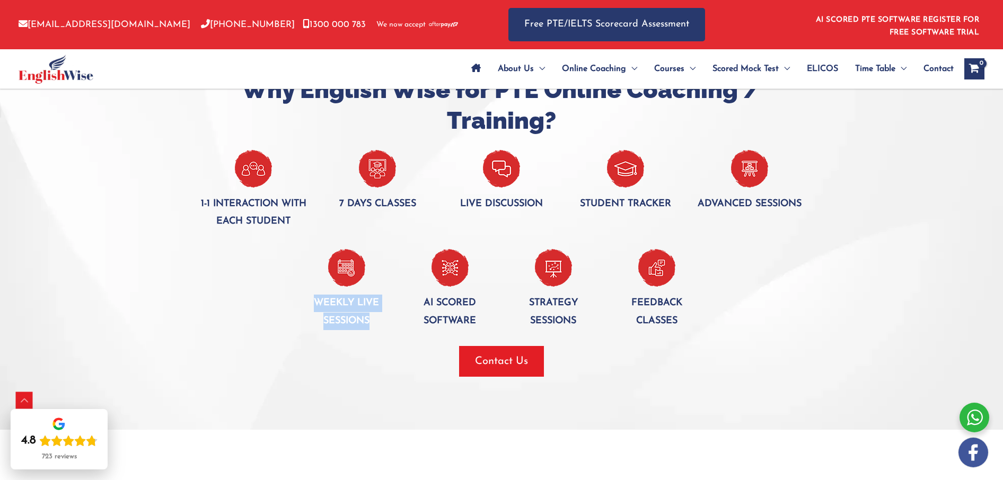
drag, startPoint x: 316, startPoint y: 304, endPoint x: 374, endPoint y: 331, distance: 63.3
click at [374, 330] on p "Weekly live sessions" at bounding box center [346, 313] width 87 height 36
drag, startPoint x: 425, startPoint y: 306, endPoint x: 500, endPoint y: 331, distance: 79.3
click at [500, 330] on div "AI Scored software" at bounding box center [449, 289] width 103 height 81
drag, startPoint x: 530, startPoint y: 306, endPoint x: 588, endPoint y: 330, distance: 63.7
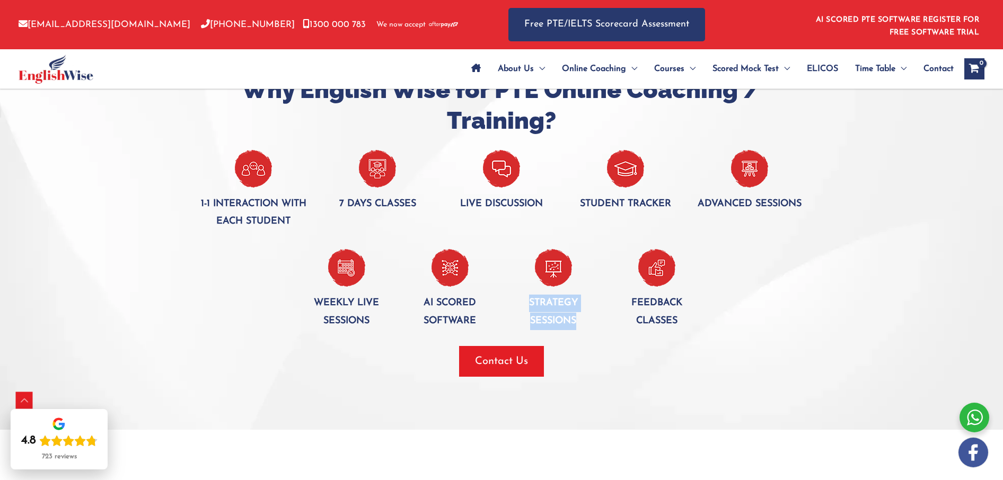
click at [589, 330] on p "Strategy Sessions" at bounding box center [552, 313] width 87 height 36
drag, startPoint x: 632, startPoint y: 305, endPoint x: 681, endPoint y: 327, distance: 53.2
click at [681, 327] on p "Feedback classes" at bounding box center [656, 313] width 87 height 36
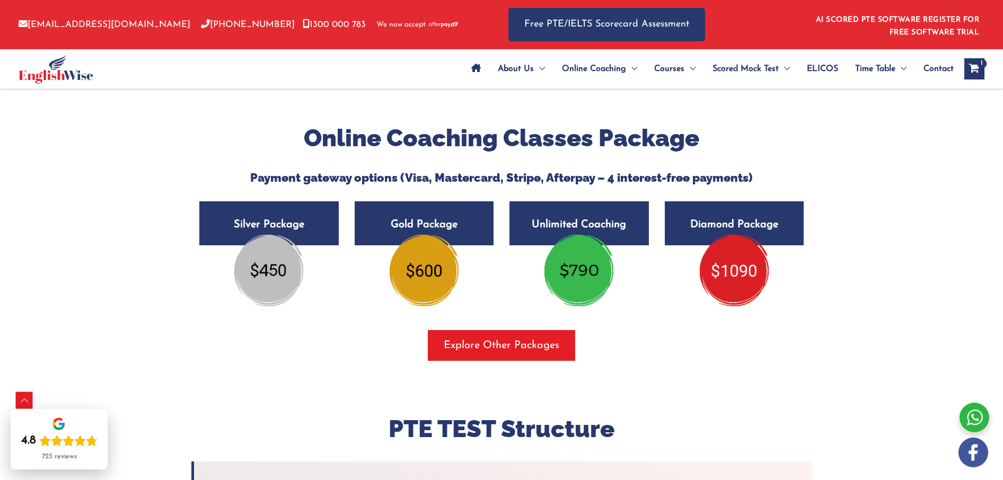
scroll to position [1766, 0]
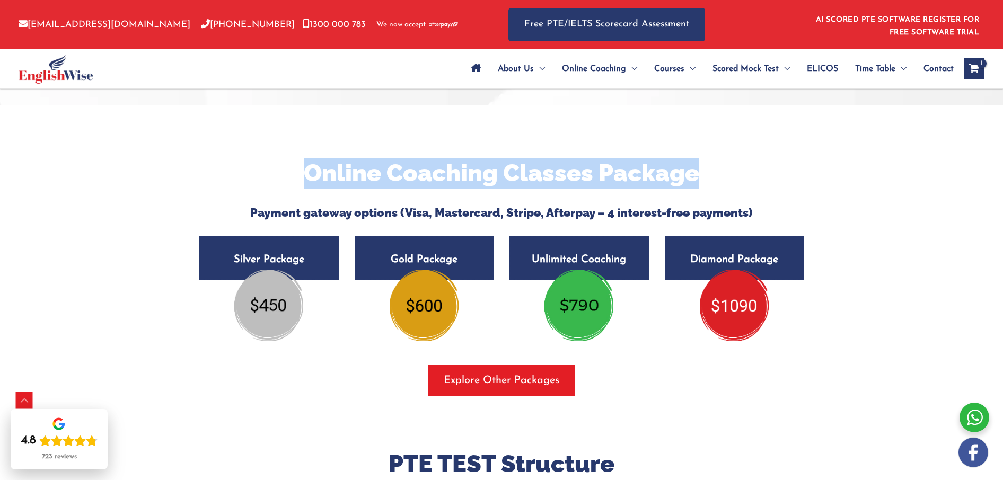
drag, startPoint x: 310, startPoint y: 177, endPoint x: 751, endPoint y: 178, distance: 441.0
click at [751, 178] on h2 "Online Coaching Classes Package" at bounding box center [501, 173] width 620 height 31
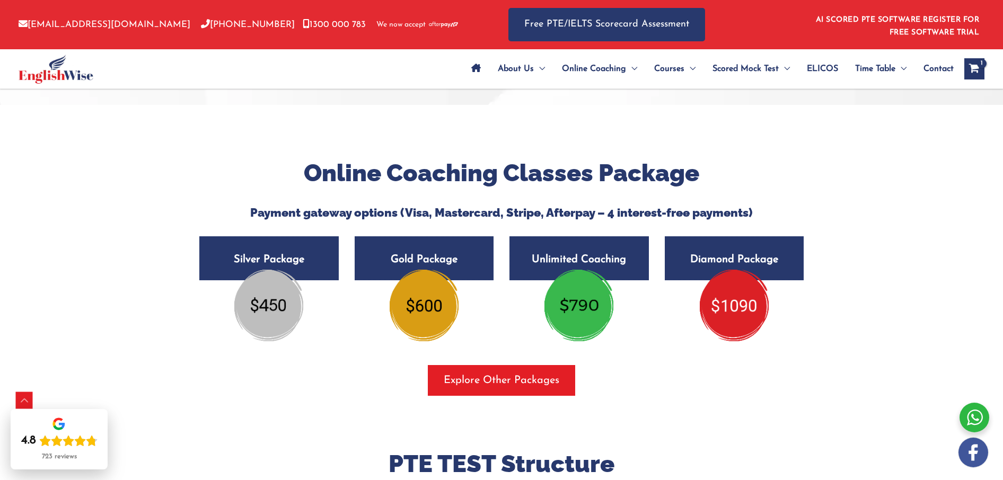
drag, startPoint x: 257, startPoint y: 233, endPoint x: 256, endPoint y: 224, distance: 9.0
click at [257, 232] on div at bounding box center [501, 227] width 620 height 17
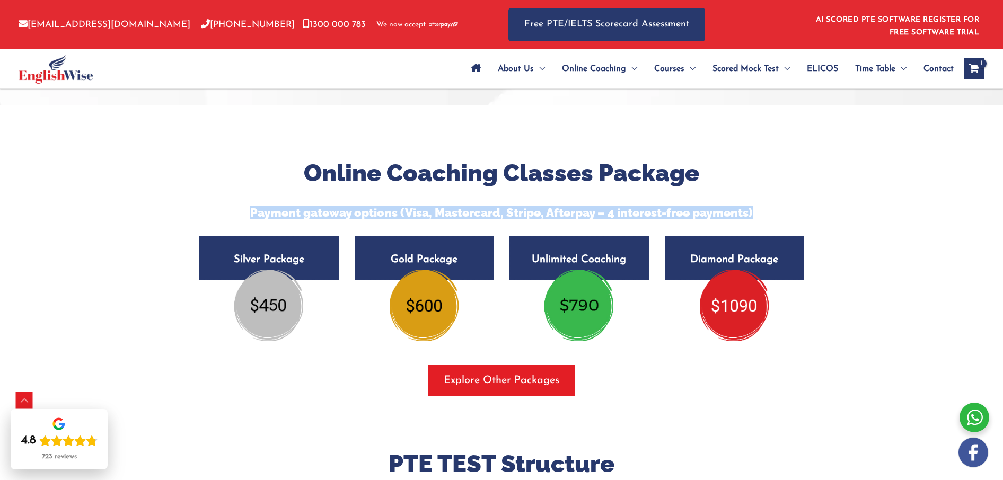
drag, startPoint x: 251, startPoint y: 215, endPoint x: 805, endPoint y: 217, distance: 553.9
click at [806, 218] on h5 "Payment gateway options (Visa, Mastercard, Stripe, Afterpay – 4 interest-free p…" at bounding box center [501, 213] width 620 height 14
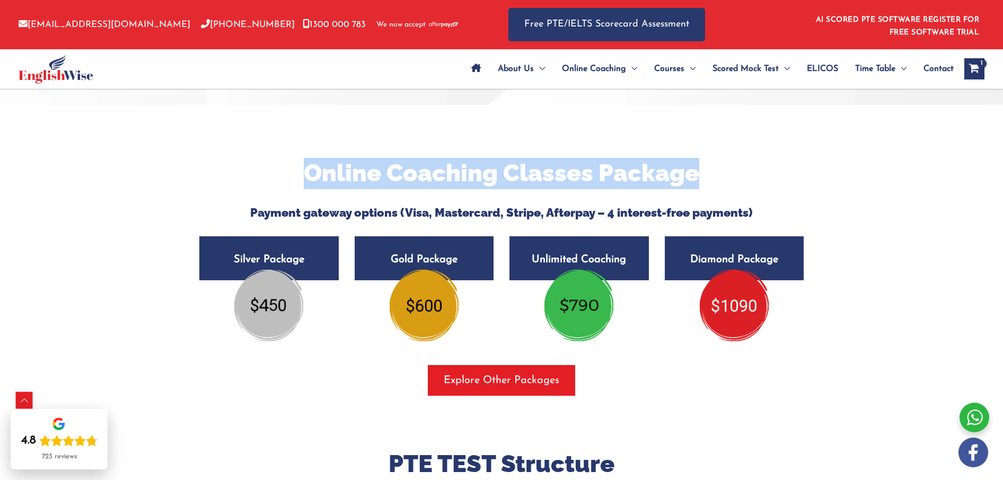
drag, startPoint x: 327, startPoint y: 176, endPoint x: 748, endPoint y: 173, distance: 421.4
click at [748, 173] on h2 "Online Coaching Classes Package" at bounding box center [501, 173] width 620 height 31
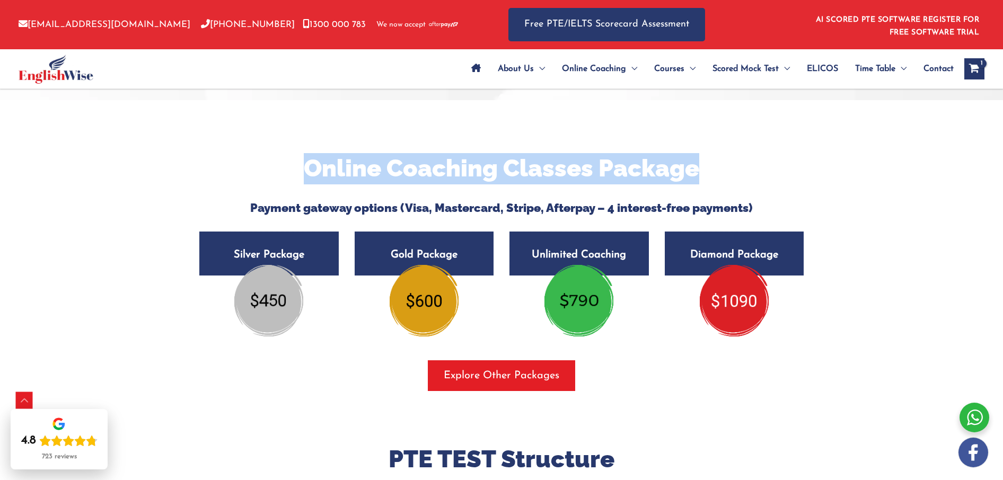
scroll to position [1771, 0]
click at [267, 302] on img at bounding box center [268, 300] width 69 height 71
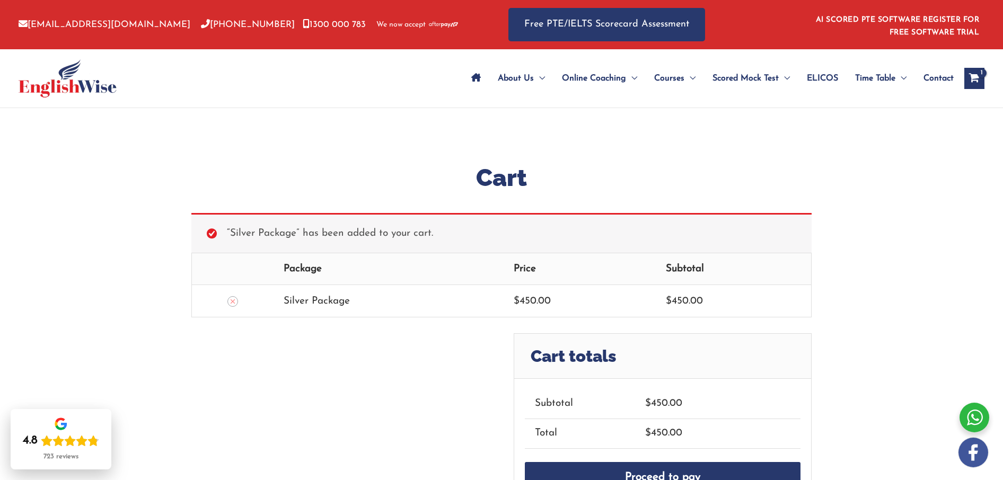
click at [321, 302] on div "Silver Package" at bounding box center [389, 301] width 210 height 17
click at [305, 302] on div "Silver Package" at bounding box center [389, 301] width 210 height 17
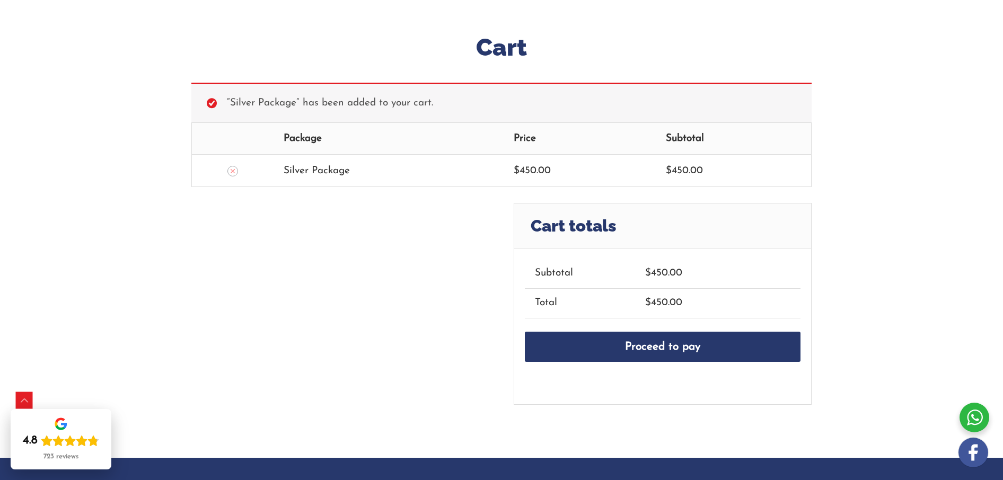
scroll to position [6, 0]
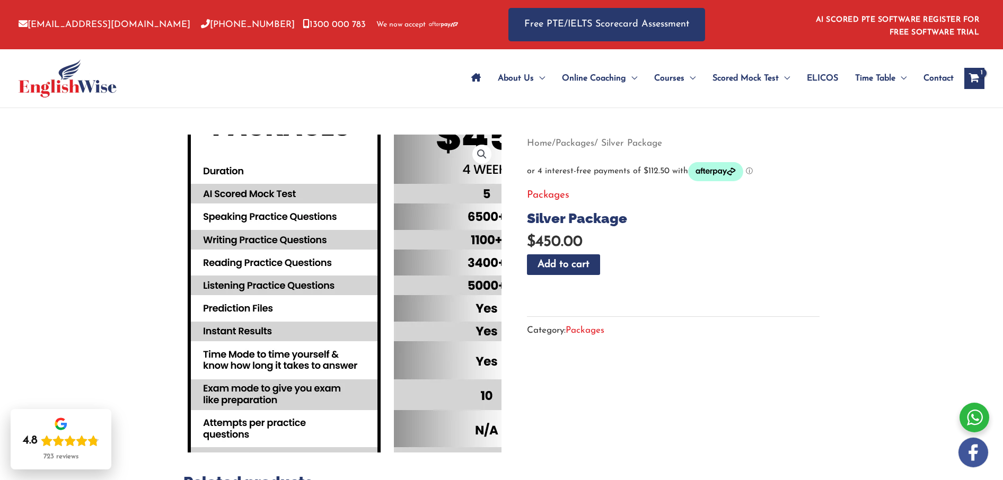
click at [289, 296] on img at bounding box center [385, 291] width 572 height 572
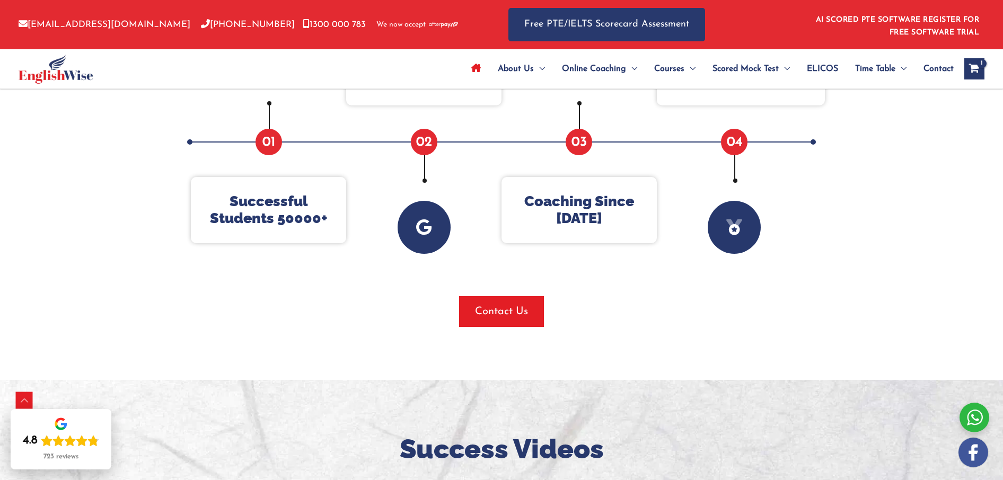
scroll to position [325, 0]
